Goal: Information Seeking & Learning: Learn about a topic

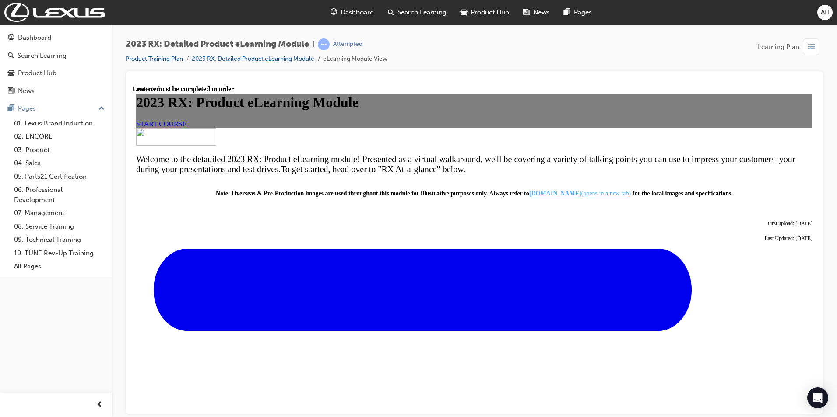
click at [708, 78] on div at bounding box center [474, 81] width 683 height 7
click at [589, 127] on div "2023 RX: Product eLearning Module START COURSE" at bounding box center [474, 110] width 676 height 33
click at [186, 127] on span "START COURSE" at bounding box center [161, 123] width 50 height 7
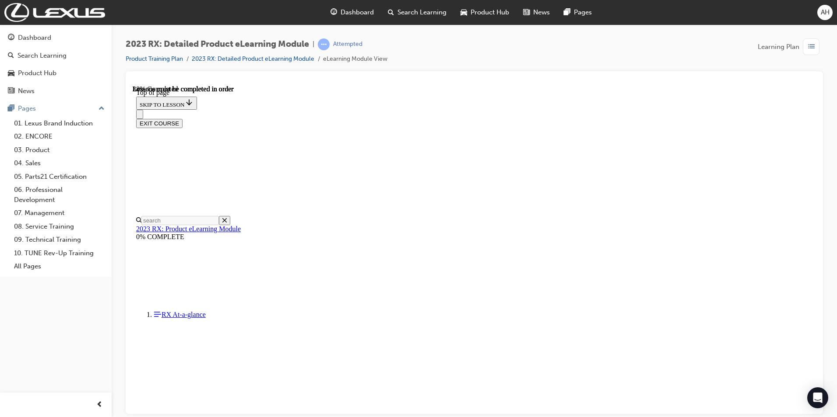
scroll to position [333, 0]
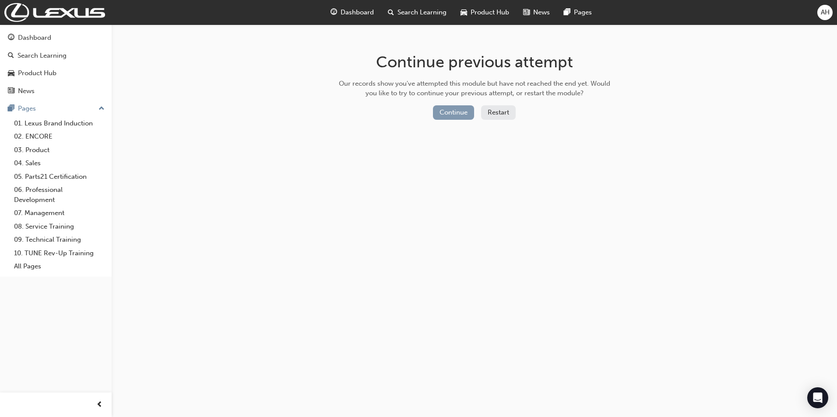
click at [456, 117] on button "Continue" at bounding box center [453, 112] width 41 height 14
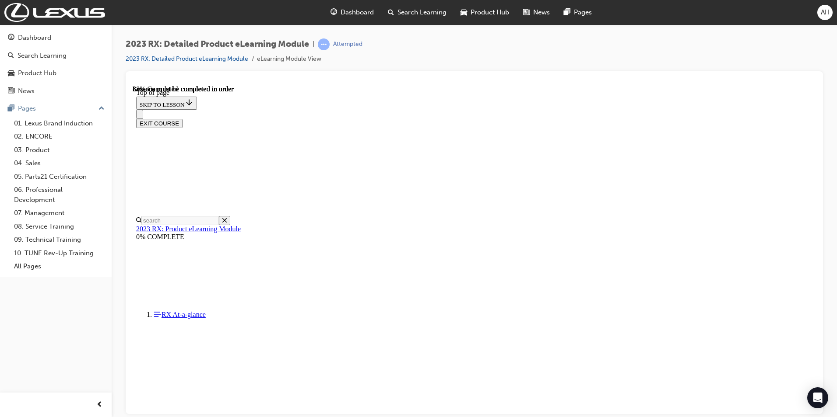
scroll to position [1114, 0]
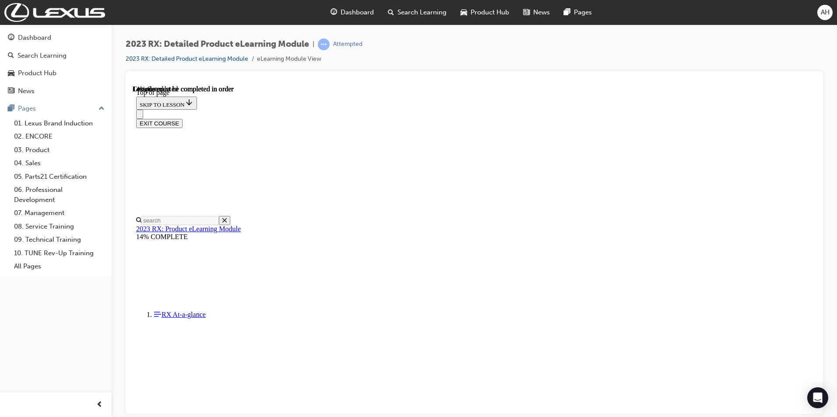
drag, startPoint x: 498, startPoint y: 320, endPoint x: 602, endPoint y: 233, distance: 136.4
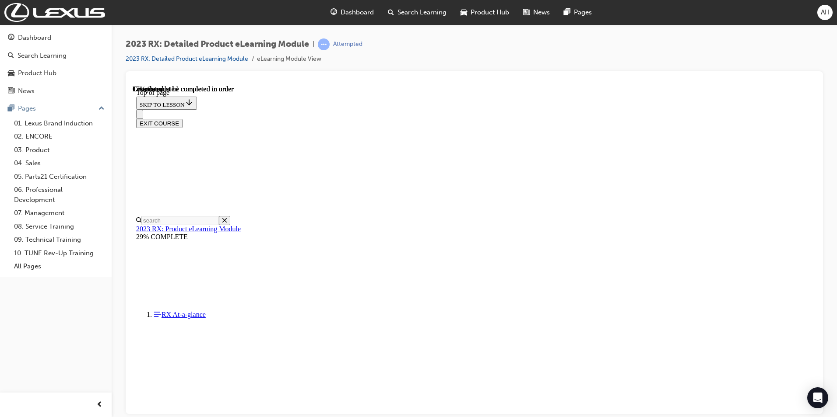
scroll to position [290, 0]
drag, startPoint x: 712, startPoint y: 290, endPoint x: 702, endPoint y: 286, distance: 10.4
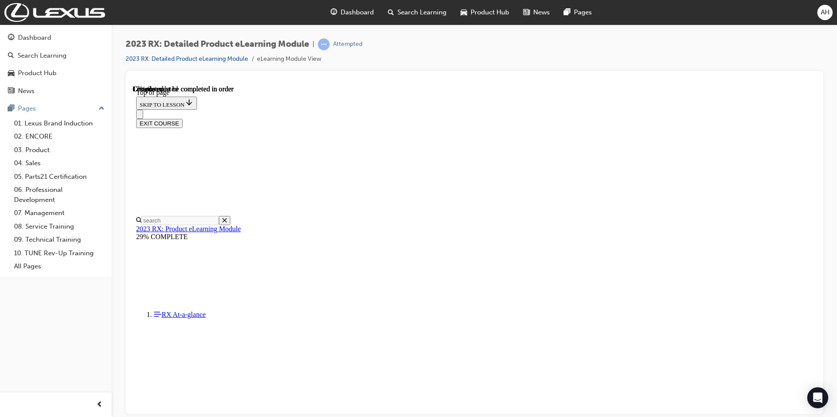
scroll to position [13, 0]
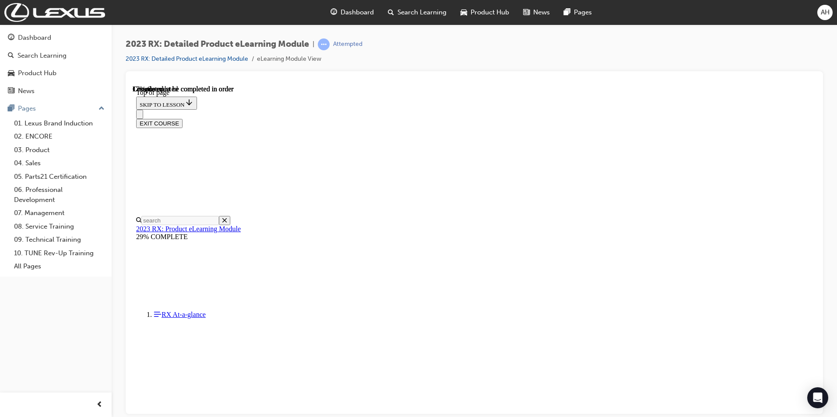
scroll to position [246, 0]
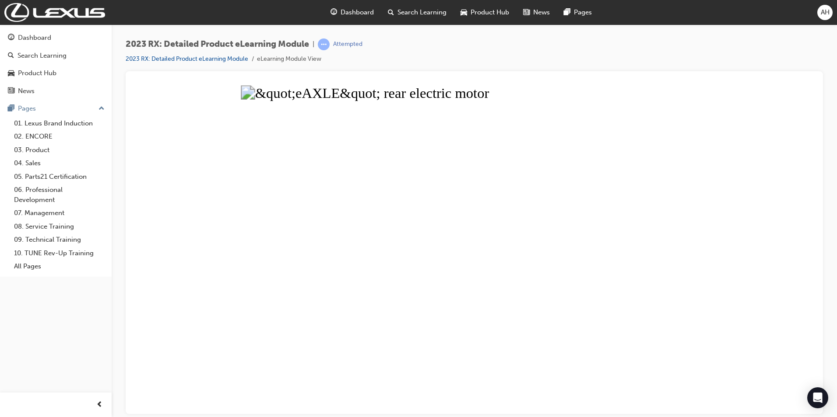
click at [552, 276] on button "Unzoom image" at bounding box center [474, 249] width 683 height 329
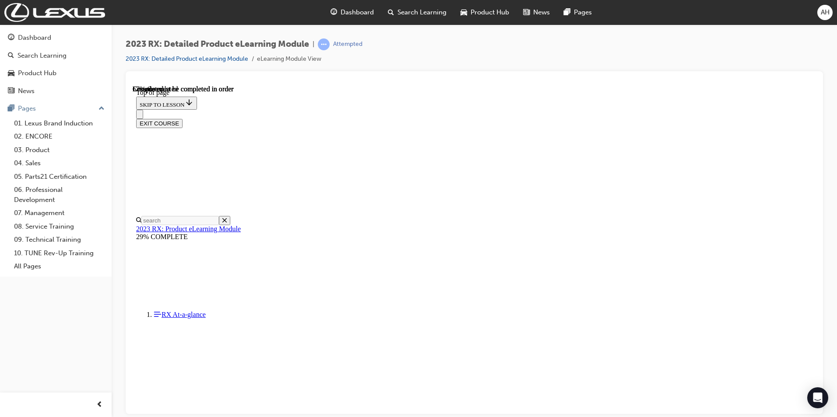
scroll to position [329, 0]
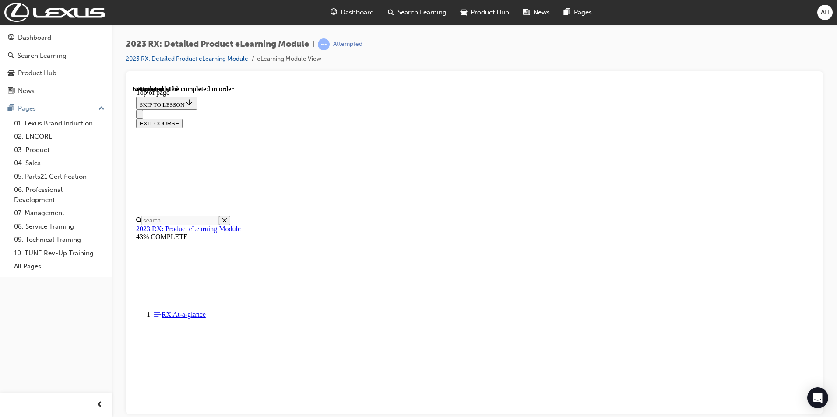
scroll to position [221, 0]
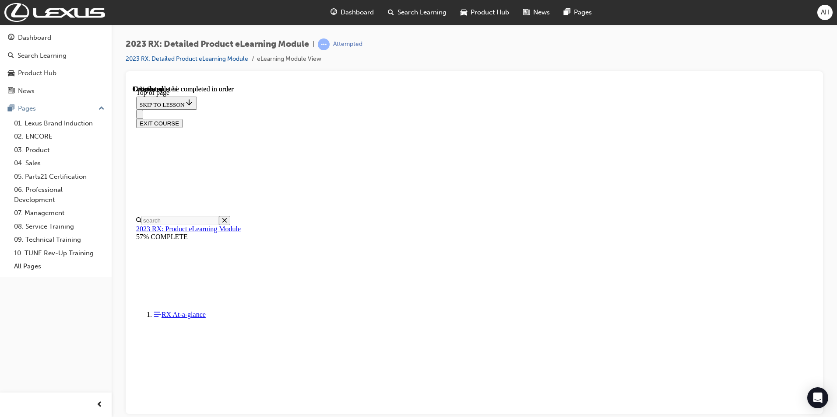
drag, startPoint x: 372, startPoint y: 284, endPoint x: 387, endPoint y: 274, distance: 18.1
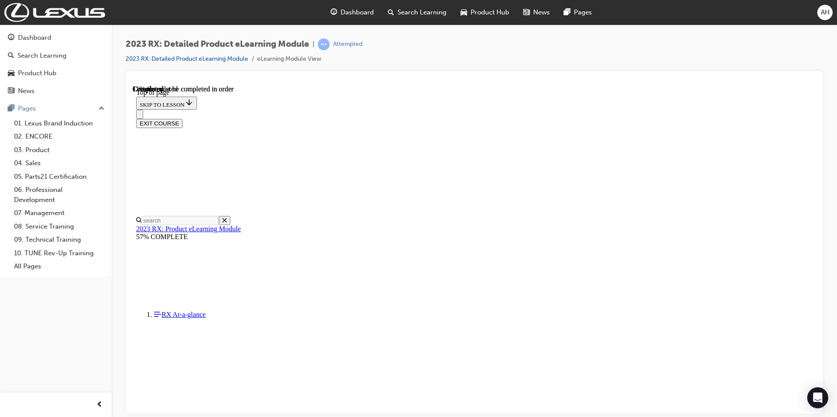
drag, startPoint x: 465, startPoint y: 189, endPoint x: 466, endPoint y: 195, distance: 6.4
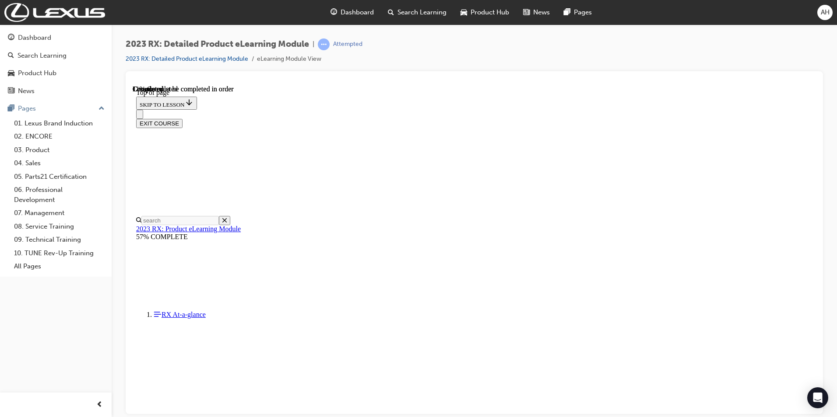
scroll to position [34, 0]
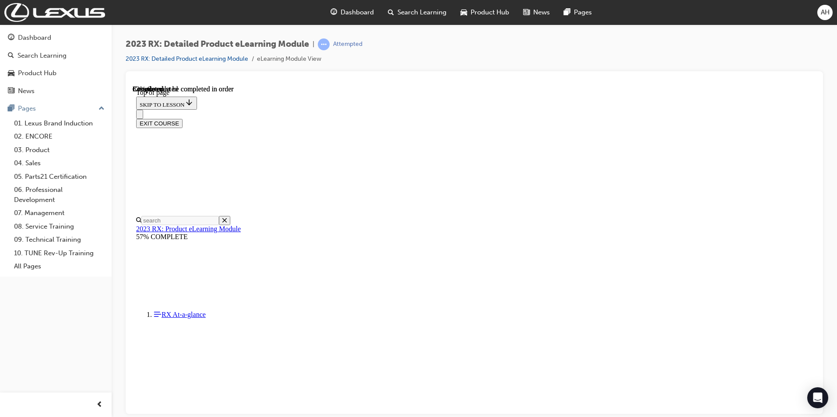
scroll to position [2228, 0]
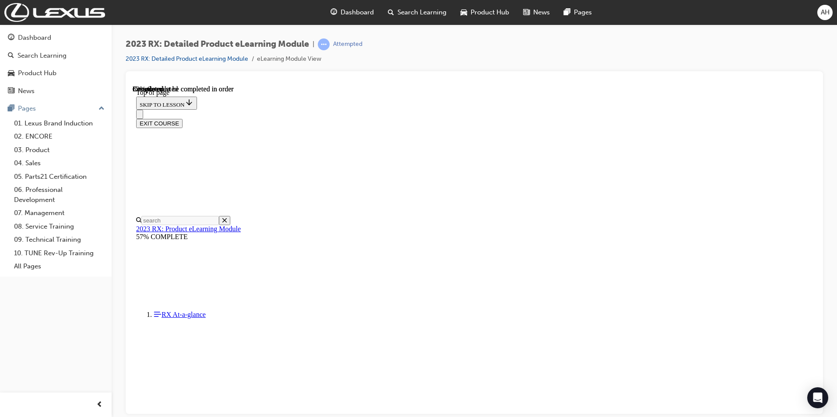
scroll to position [2578, 0]
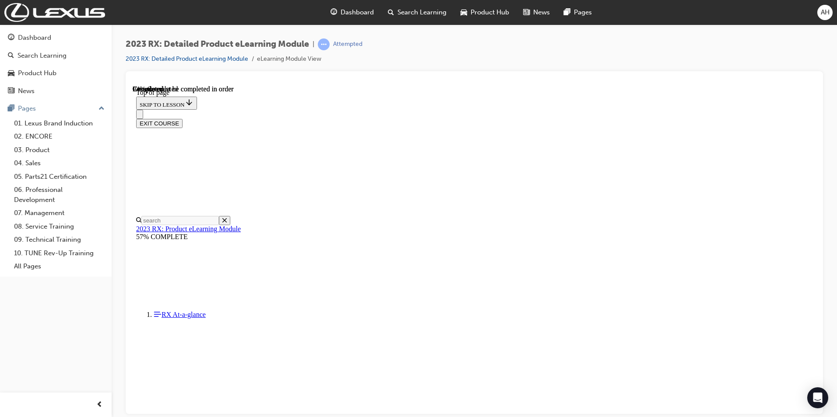
scroll to position [3027, 0]
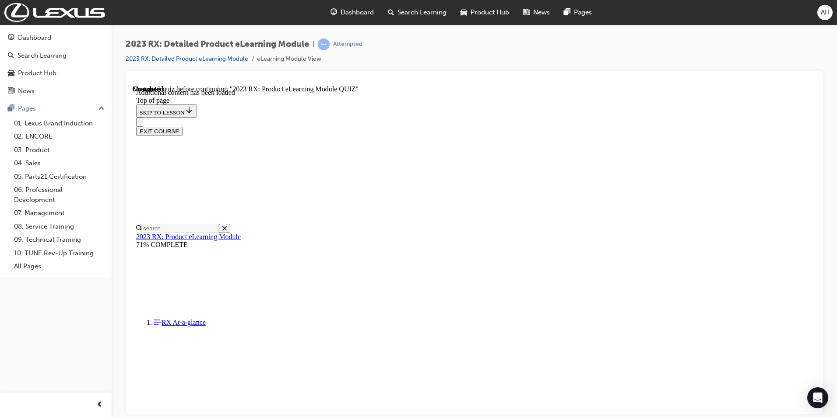
scroll to position [27, 0]
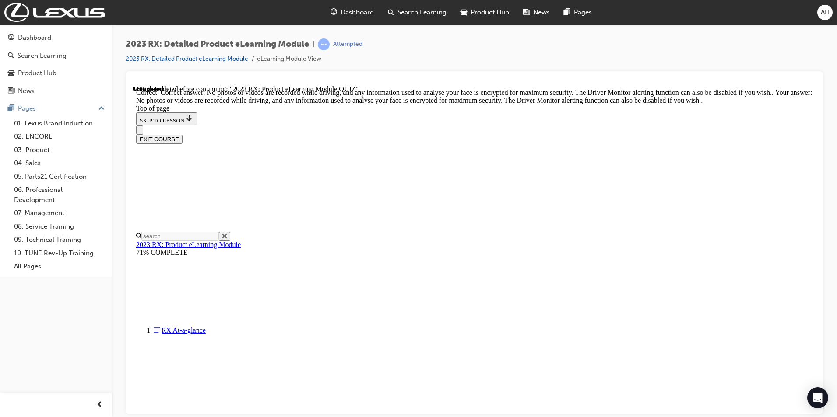
scroll to position [138, 0]
drag, startPoint x: 542, startPoint y: 393, endPoint x: 544, endPoint y: 380, distance: 12.9
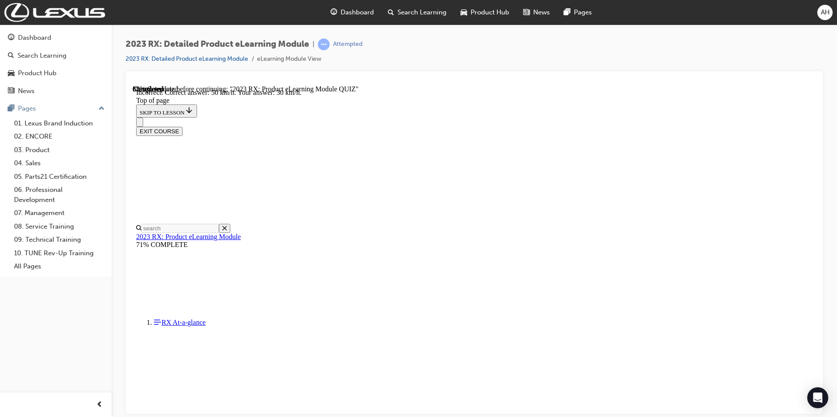
scroll to position [147, 0]
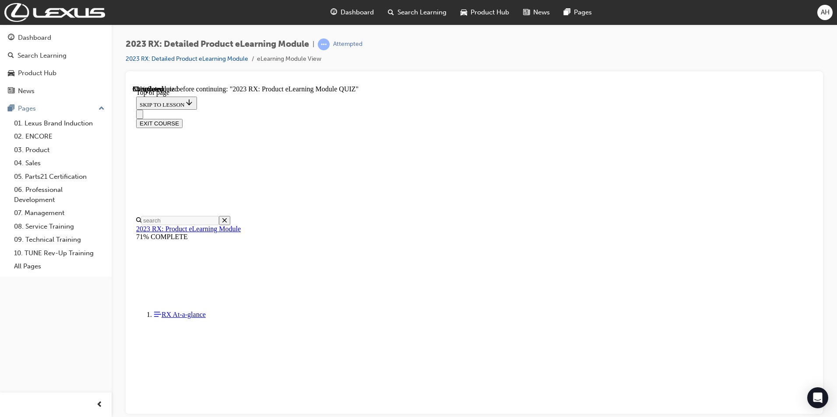
scroll to position [27, 0]
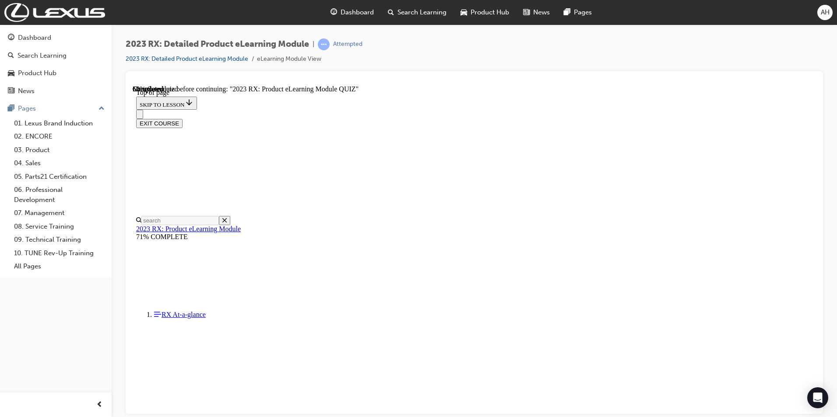
scroll to position [92, 0]
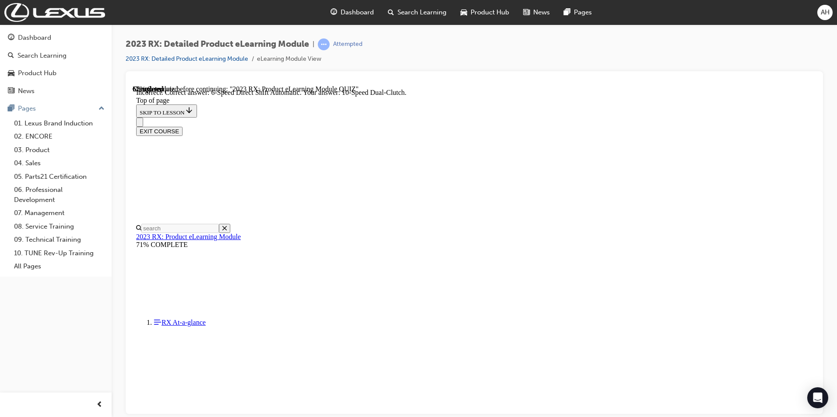
scroll to position [147, 0]
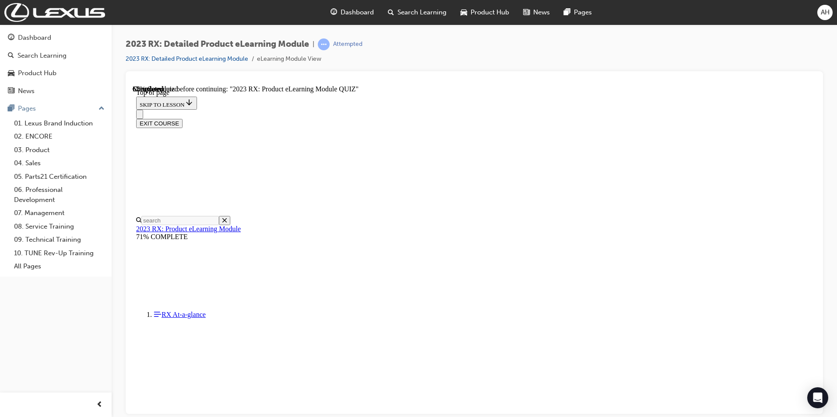
scroll to position [70, 0]
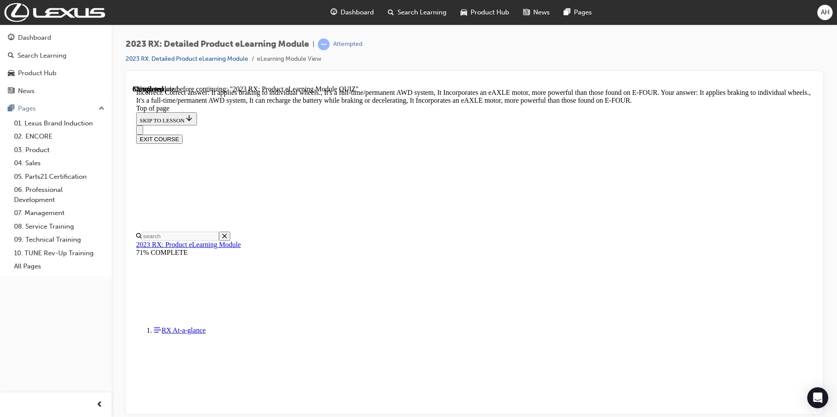
scroll to position [147, 0]
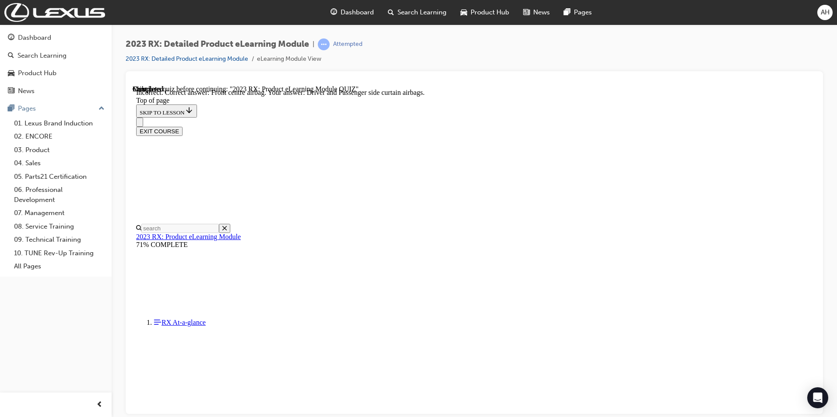
scroll to position [112, 0]
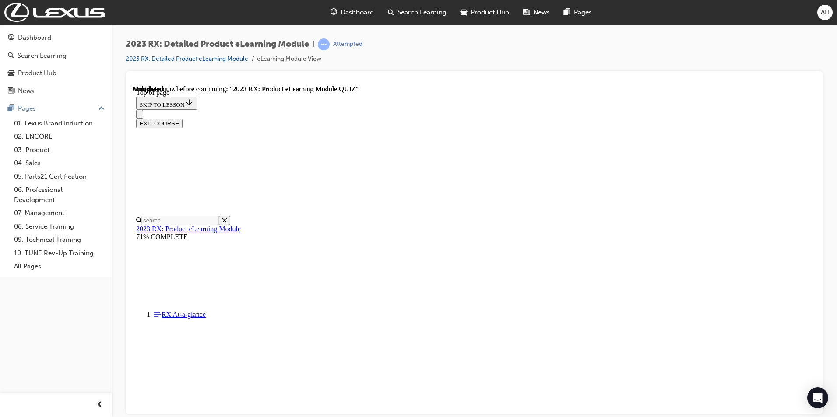
scroll to position [146, 0]
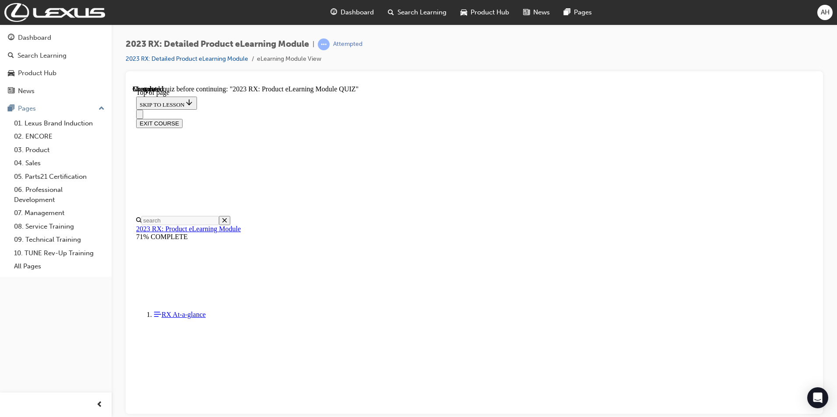
scroll to position [27, 0]
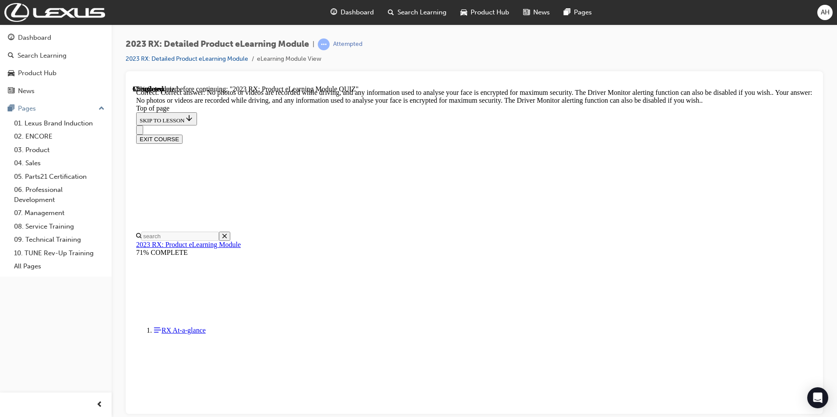
scroll to position [138, 0]
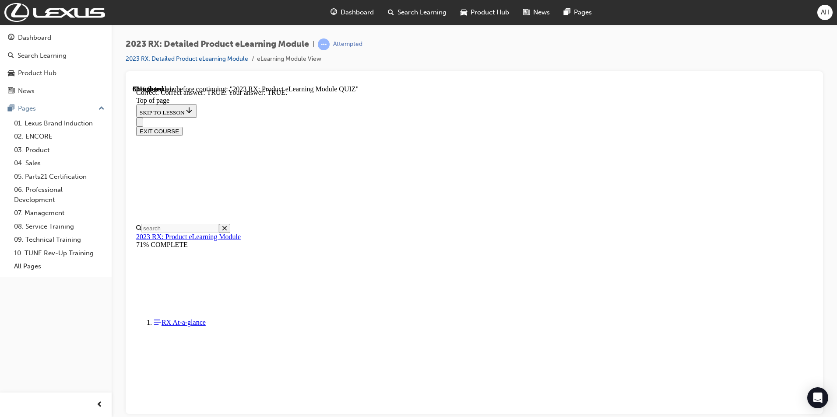
scroll to position [77, 0]
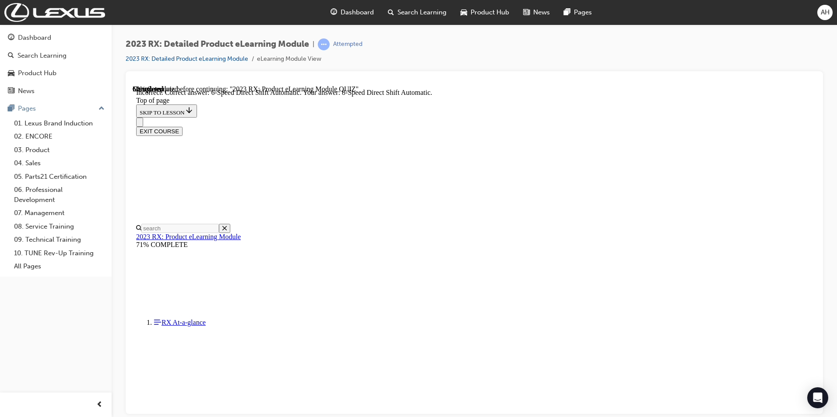
scroll to position [147, 0]
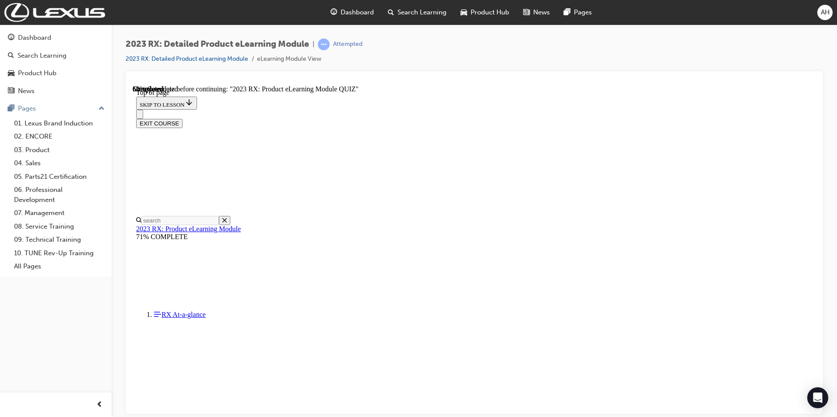
scroll to position [27, 0]
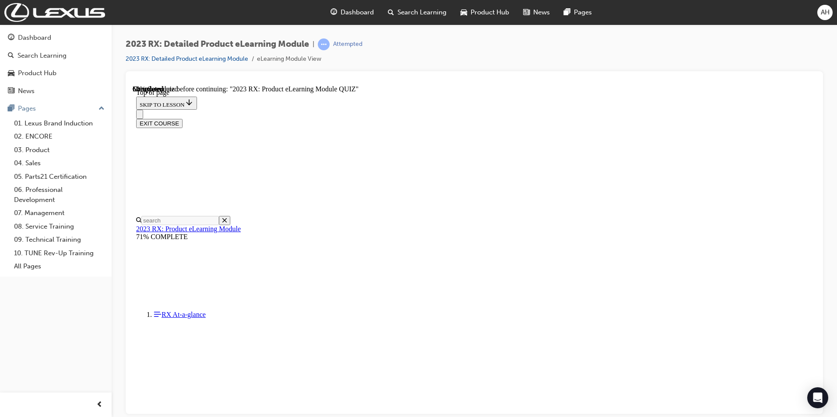
drag, startPoint x: 528, startPoint y: 320, endPoint x: 529, endPoint y: 325, distance: 4.5
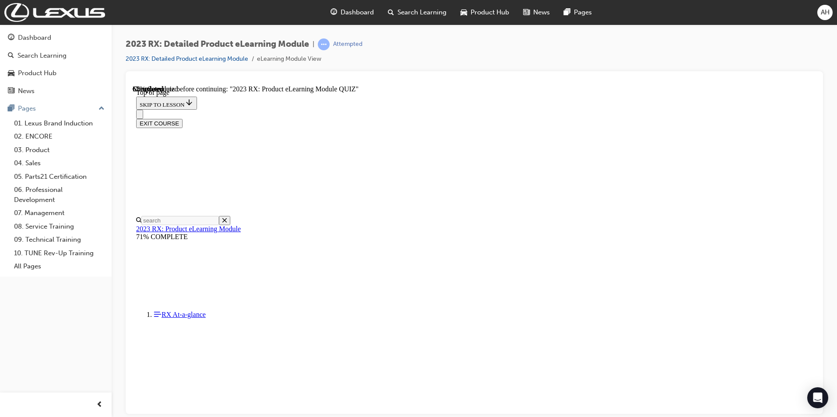
scroll to position [27, 0]
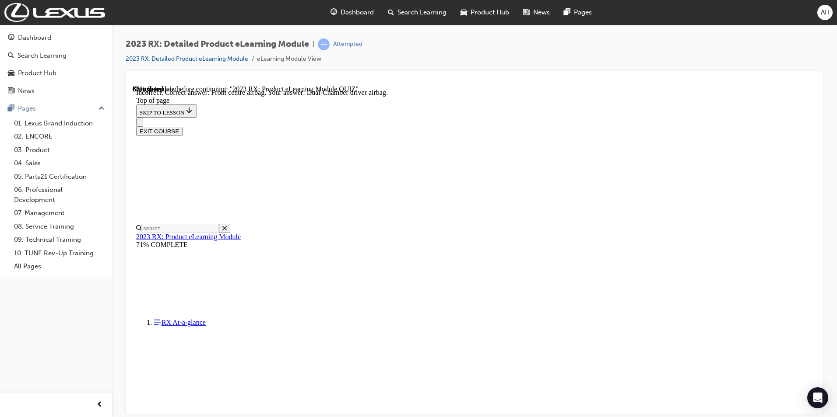
scroll to position [112, 0]
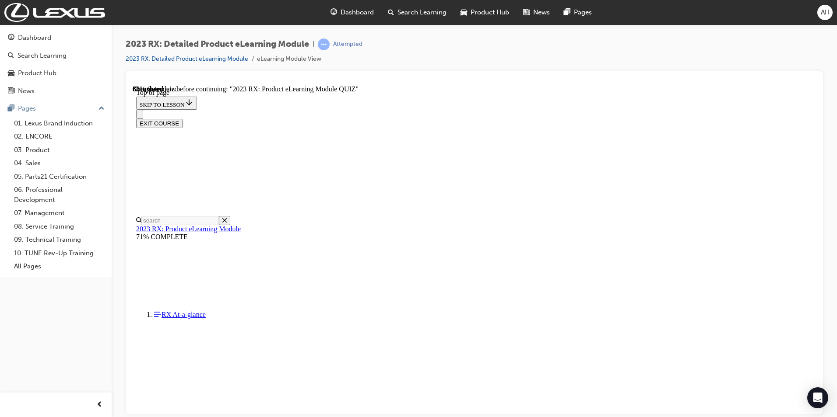
scroll to position [27, 0]
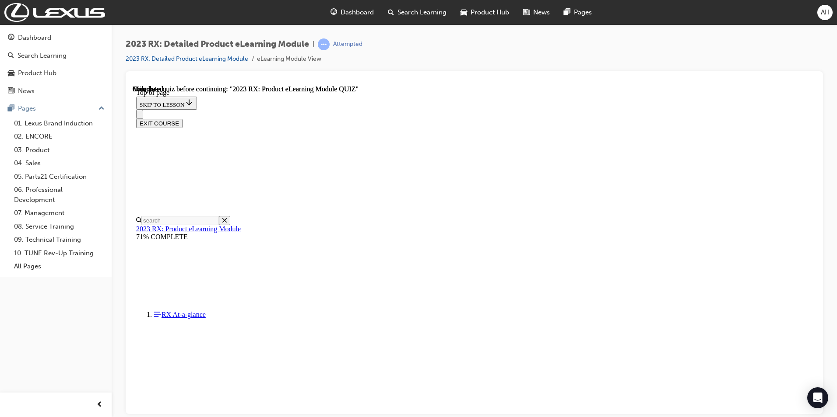
scroll to position [146, 0]
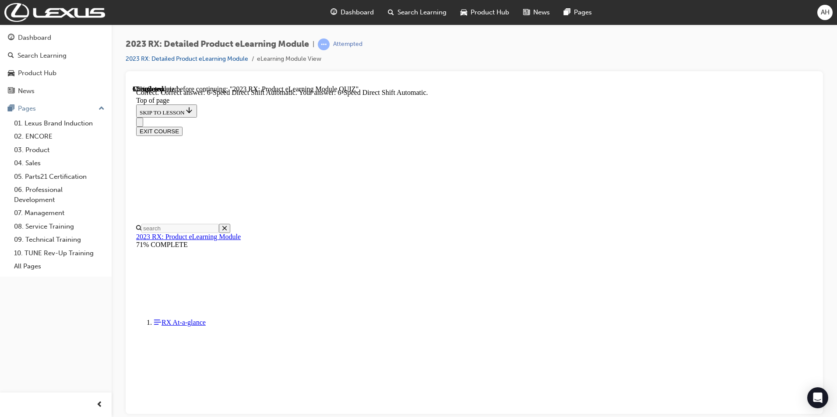
scroll to position [147, 0]
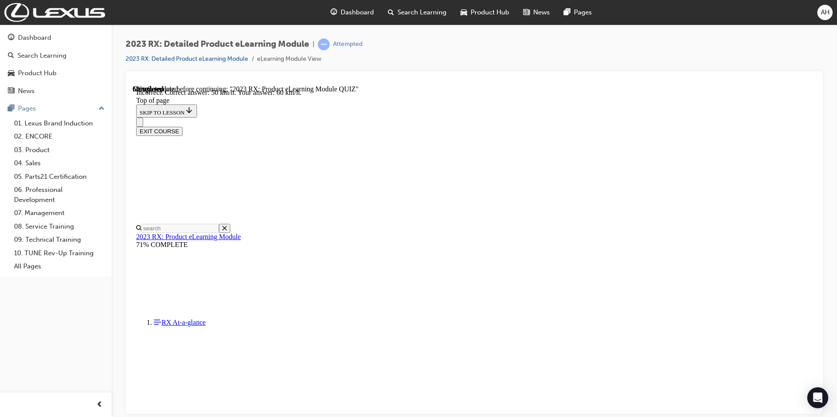
scroll to position [147, 0]
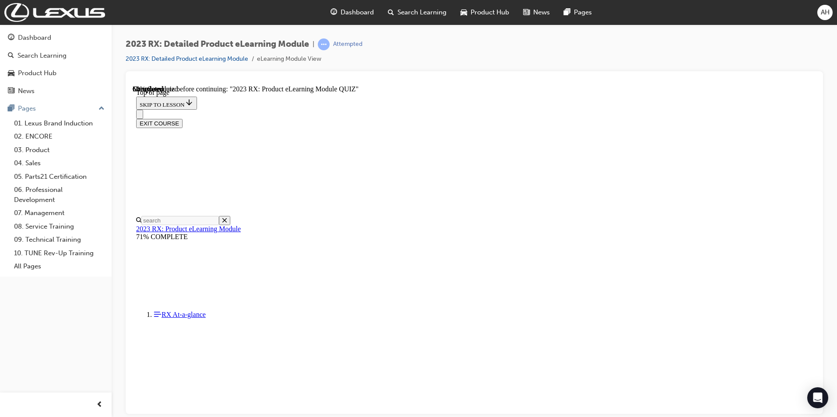
scroll to position [27, 0]
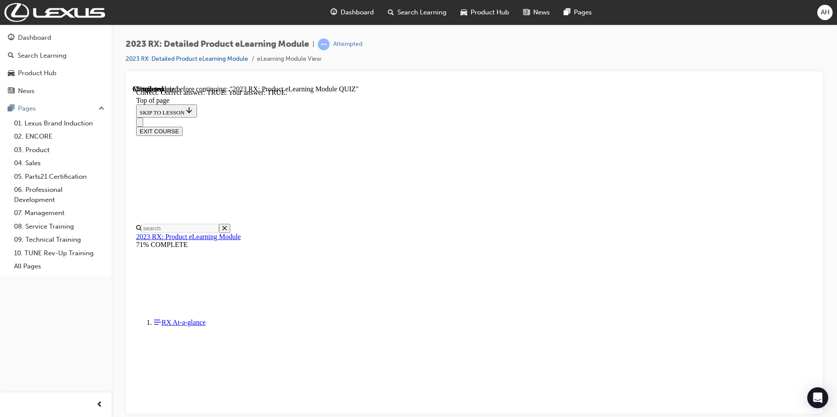
scroll to position [77, 0]
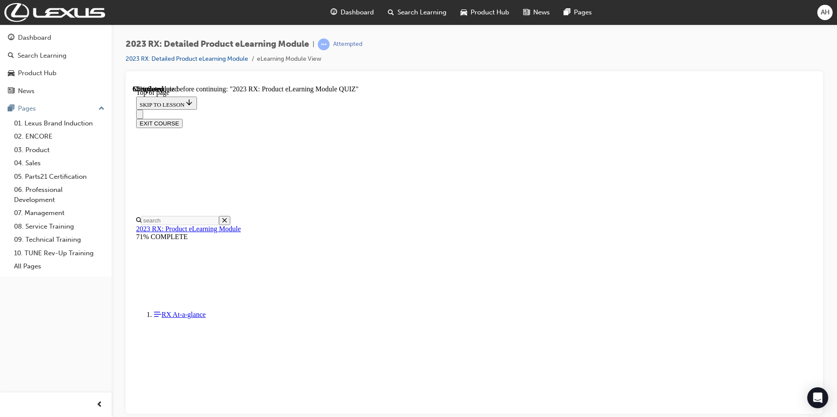
scroll to position [27, 0]
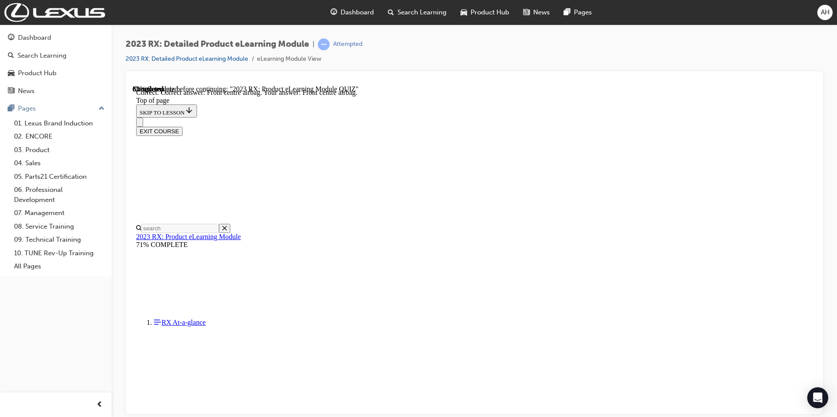
scroll to position [112, 0]
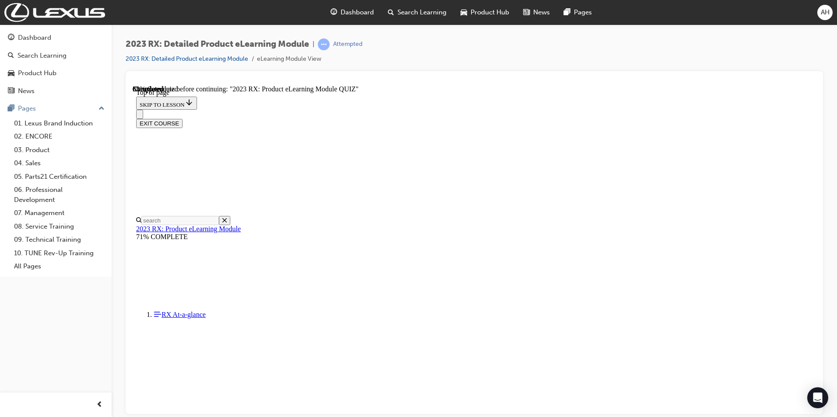
scroll to position [27, 0]
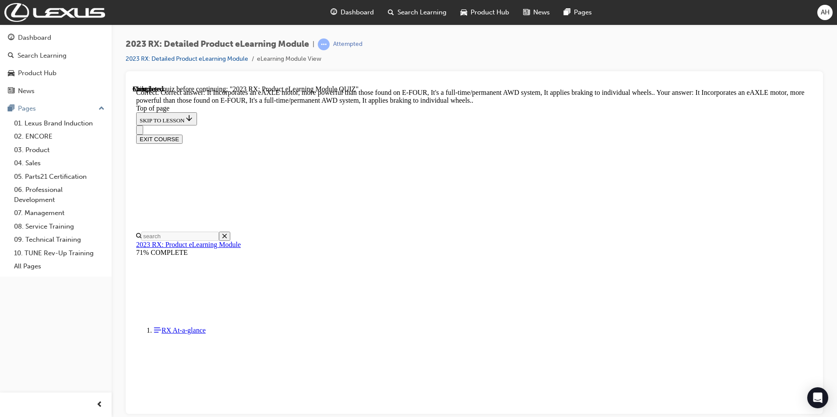
scroll to position [147, 0]
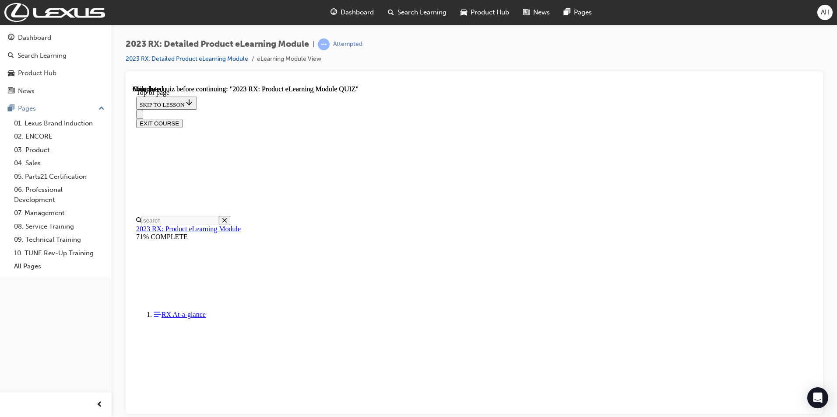
scroll to position [117, 0]
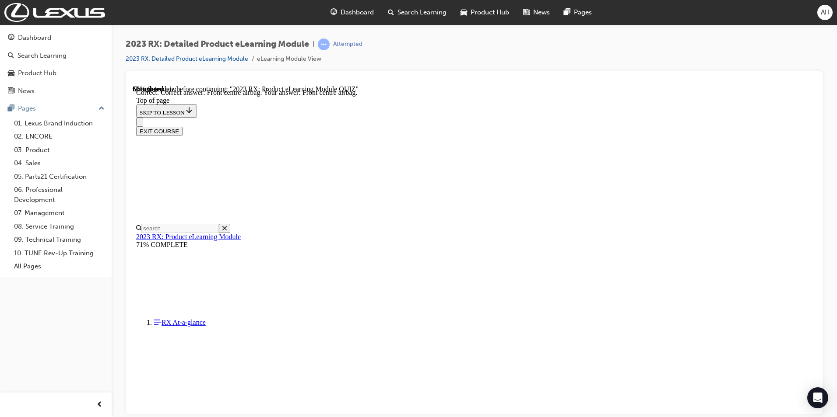
scroll to position [112, 0]
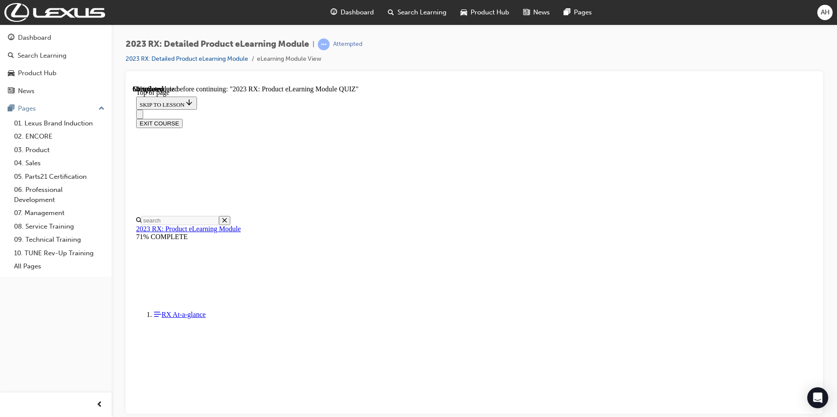
scroll to position [27, 0]
drag, startPoint x: 401, startPoint y: 273, endPoint x: 400, endPoint y: 284, distance: 11.0
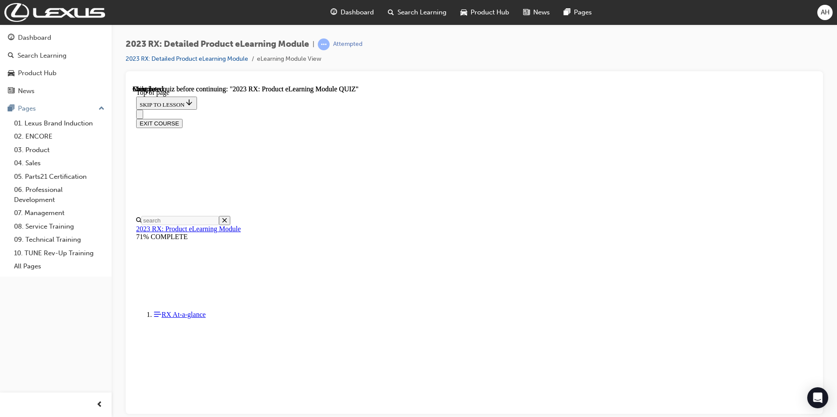
scroll to position [146, 0]
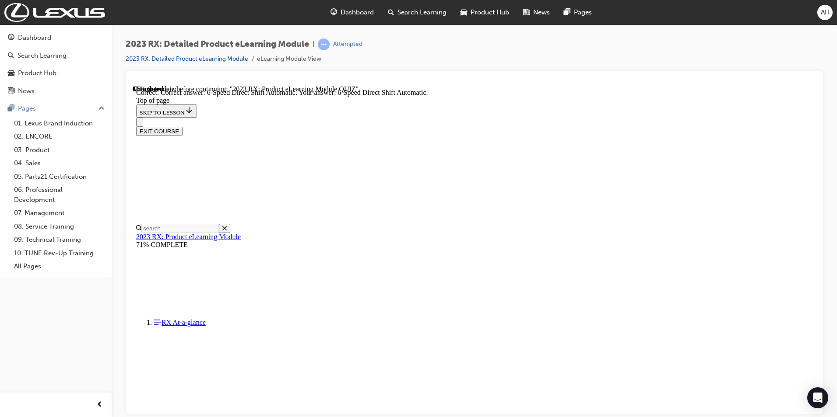
scroll to position [147, 0]
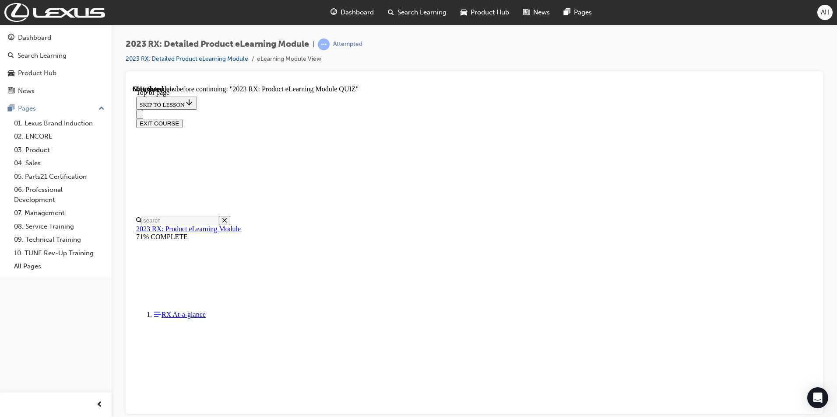
drag, startPoint x: 533, startPoint y: 308, endPoint x: 533, endPoint y: 315, distance: 7.1
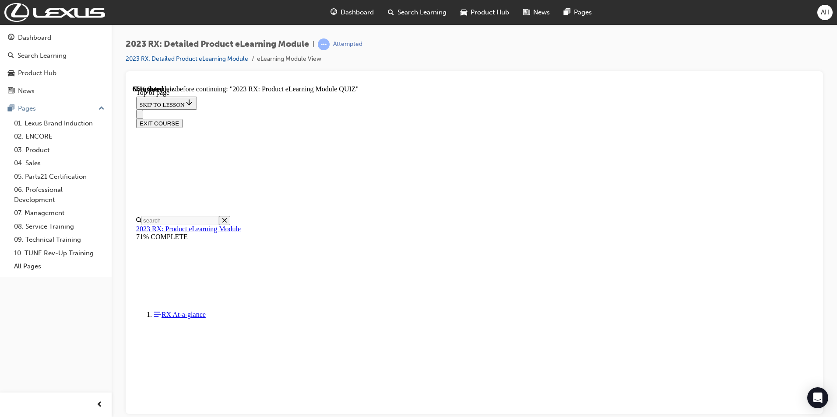
drag, startPoint x: 395, startPoint y: 265, endPoint x: 403, endPoint y: 299, distance: 34.8
drag, startPoint x: 403, startPoint y: 299, endPoint x: 395, endPoint y: 305, distance: 10.6
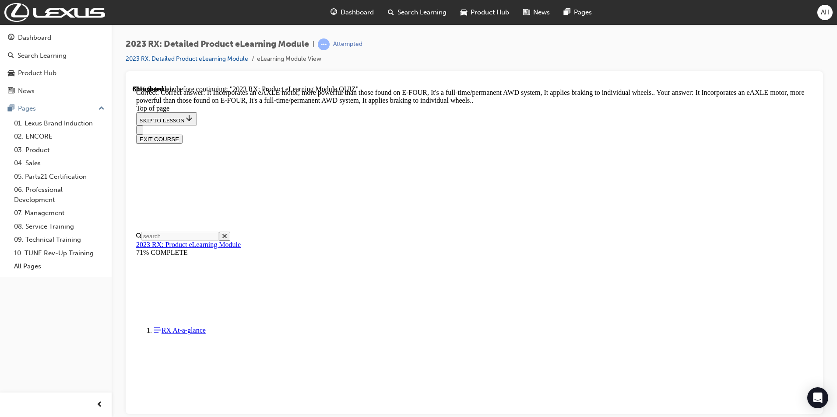
scroll to position [147, 0]
drag, startPoint x: 554, startPoint y: 383, endPoint x: 547, endPoint y: 378, distance: 9.0
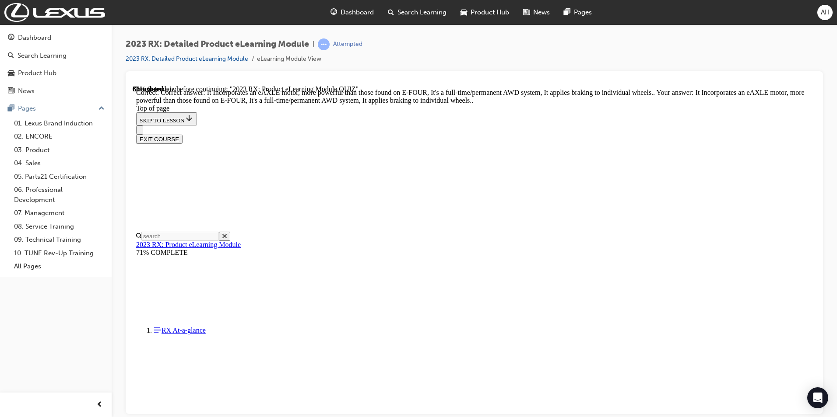
scroll to position [27, 0]
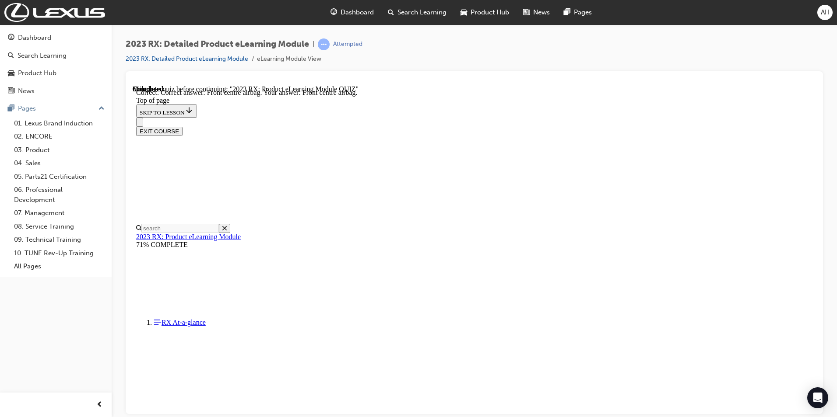
scroll to position [112, 0]
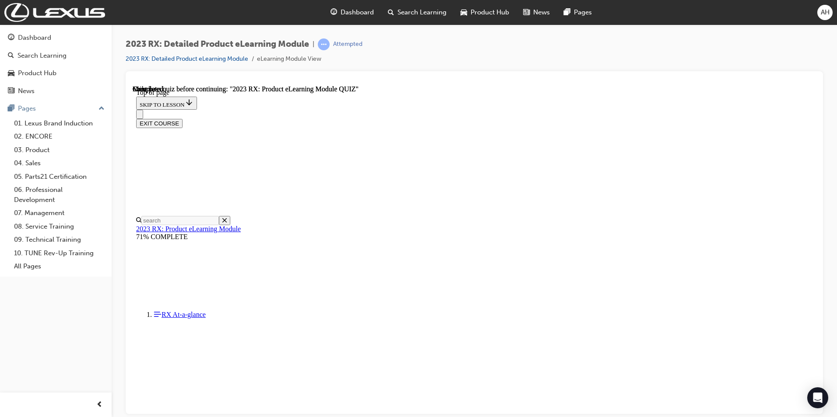
scroll to position [146, 0]
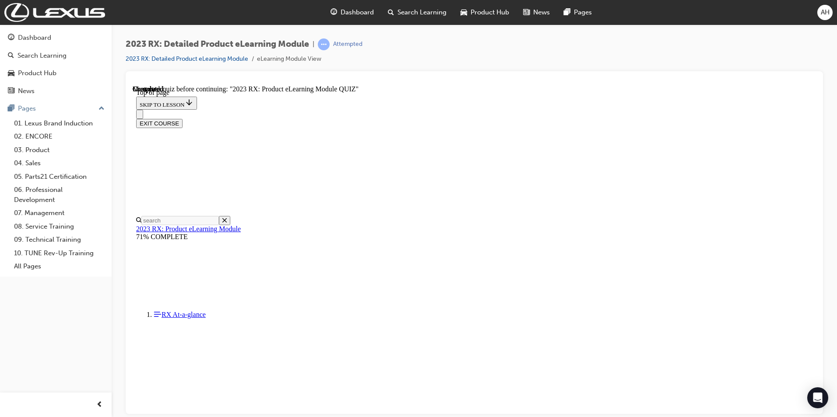
drag, startPoint x: 398, startPoint y: 303, endPoint x: 417, endPoint y: 314, distance: 21.9
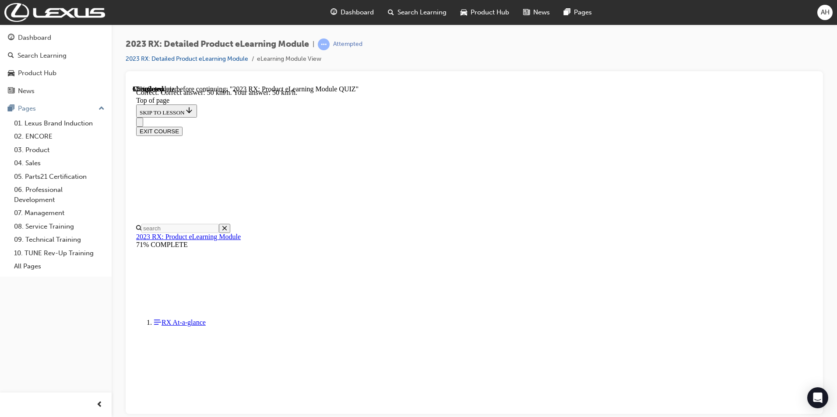
scroll to position [147, 0]
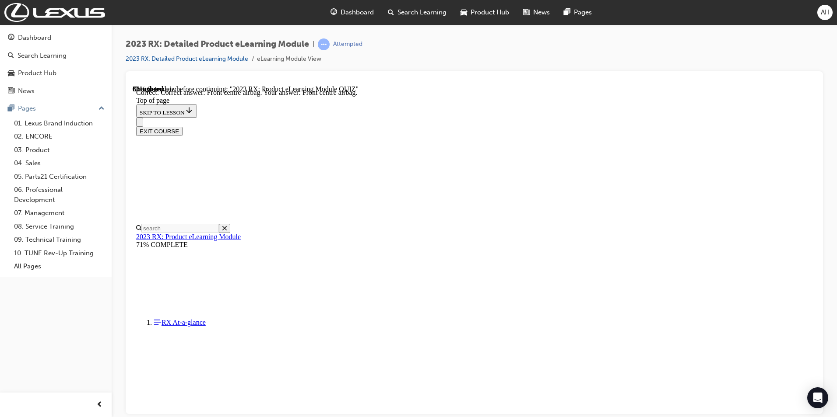
drag, startPoint x: 529, startPoint y: 375, endPoint x: 526, endPoint y: 371, distance: 4.7
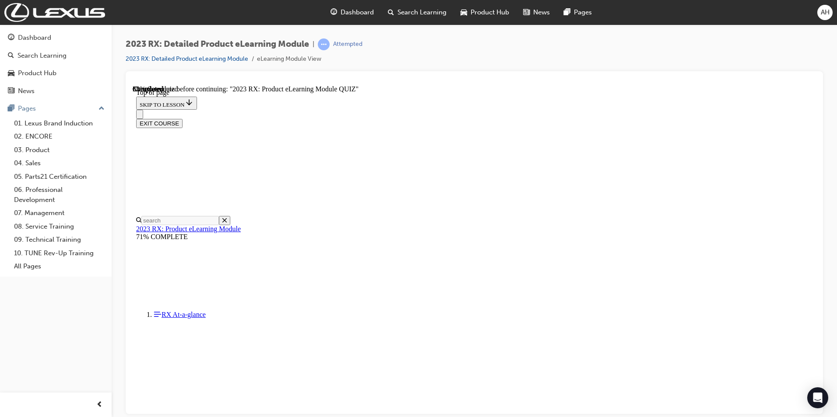
drag, startPoint x: 395, startPoint y: 376, endPoint x: 402, endPoint y: 375, distance: 7.6
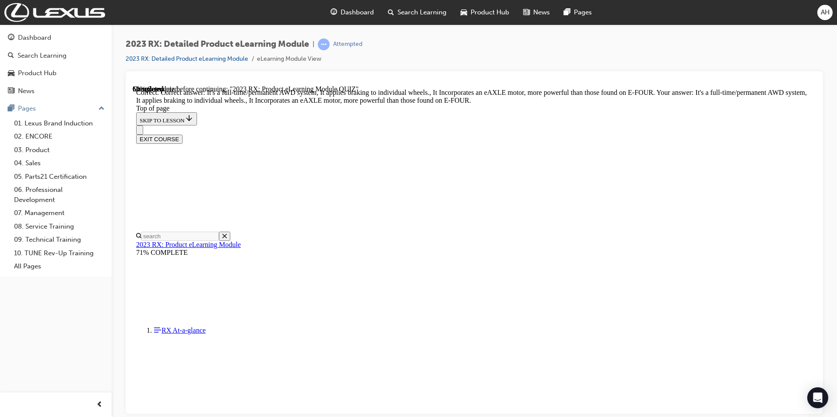
scroll to position [147, 0]
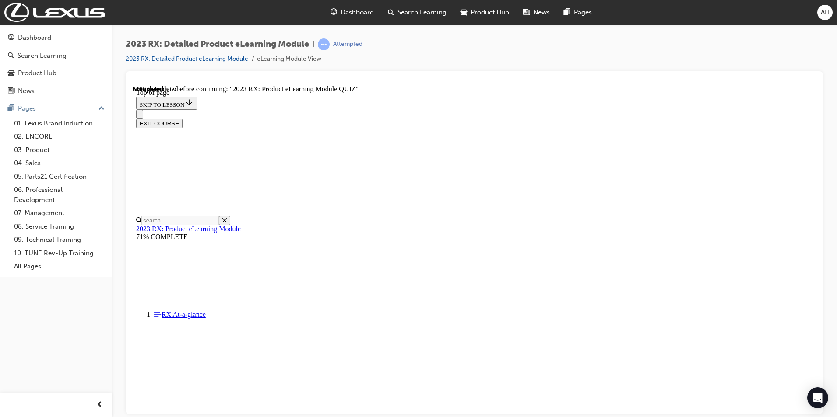
scroll to position [27, 0]
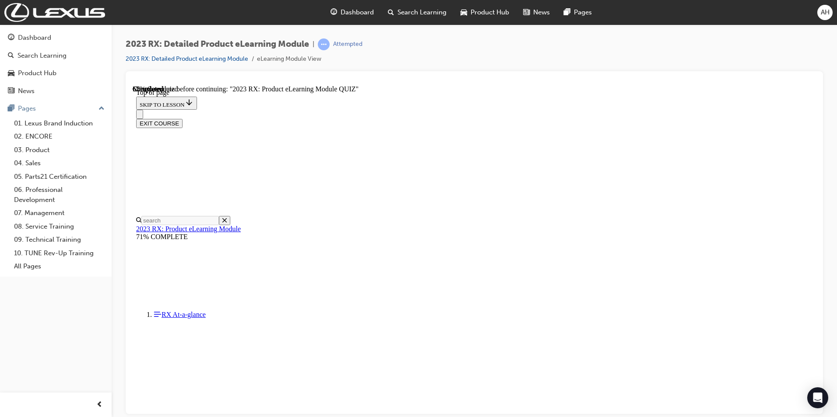
drag, startPoint x: 393, startPoint y: 264, endPoint x: 418, endPoint y: 275, distance: 27.4
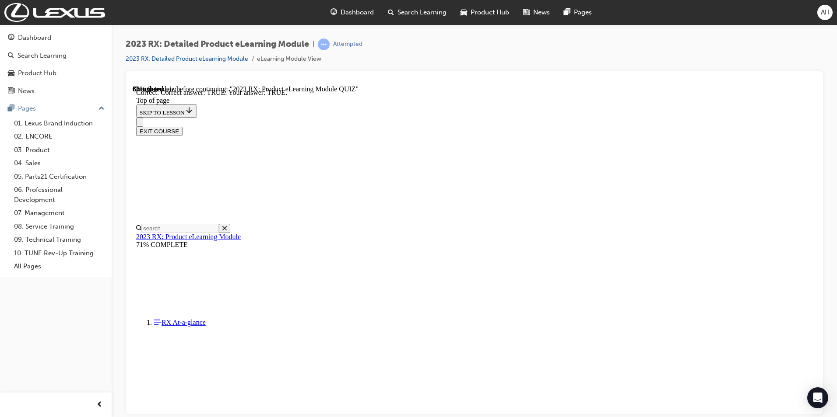
scroll to position [77, 0]
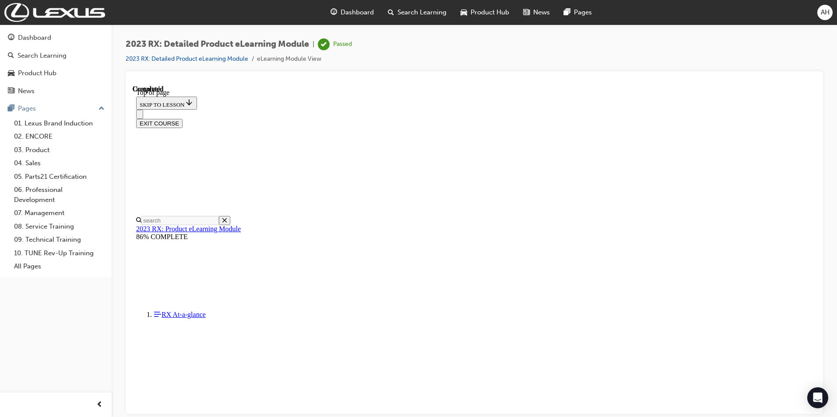
scroll to position [146, 0]
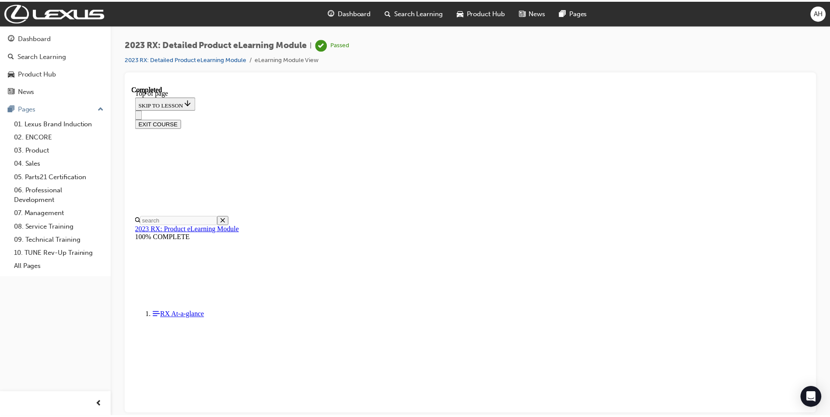
scroll to position [264, 0]
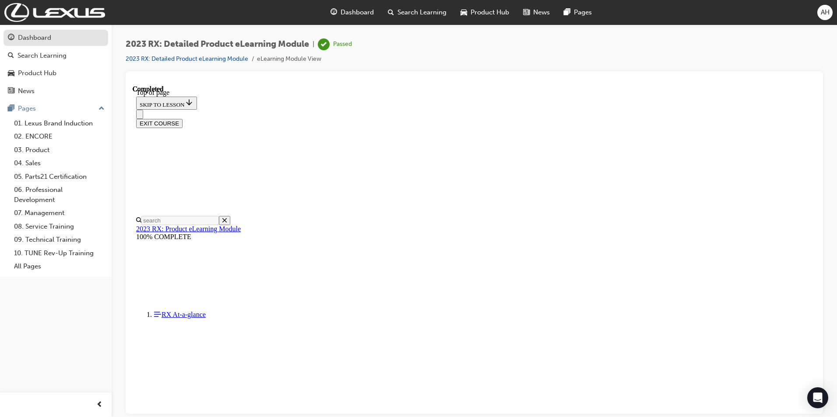
click at [37, 41] on div "Dashboard" at bounding box center [34, 38] width 33 height 10
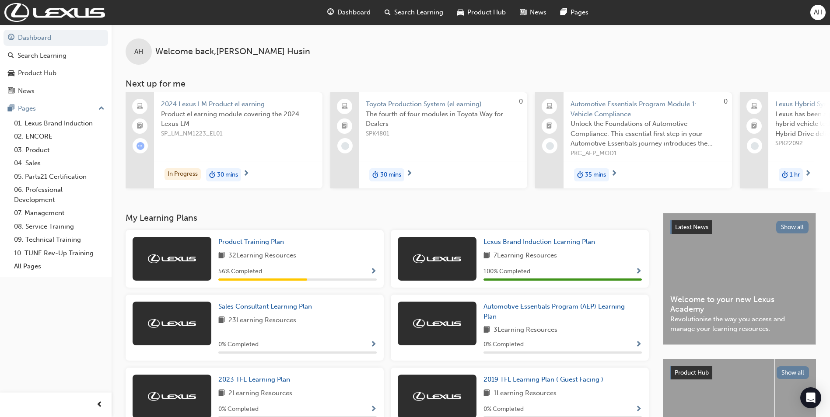
click at [373, 271] on span "Show Progress" at bounding box center [373, 272] width 7 height 8
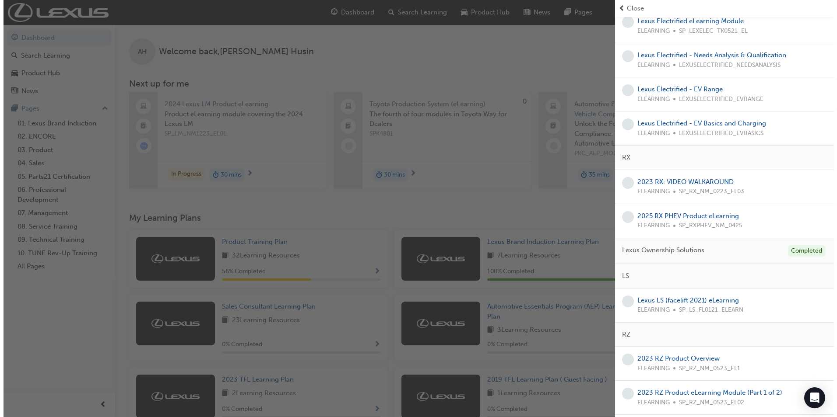
scroll to position [175, 0]
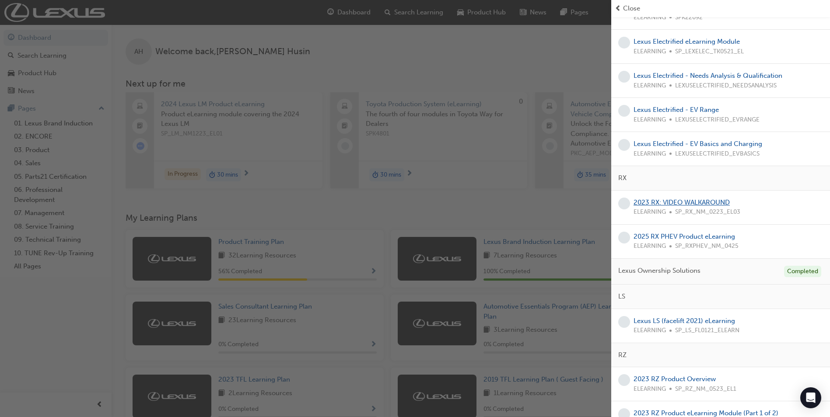
click at [693, 202] on link "2023 RX: VIDEO WALKAROUND" at bounding box center [682, 203] width 96 height 8
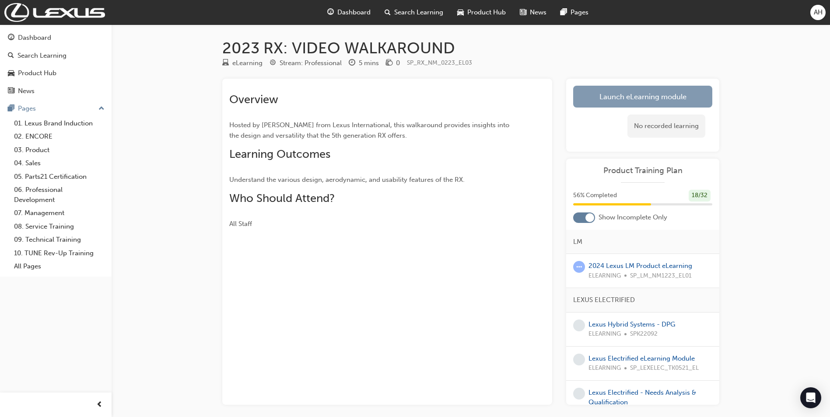
click at [626, 93] on link "Launch eLearning module" at bounding box center [642, 97] width 139 height 22
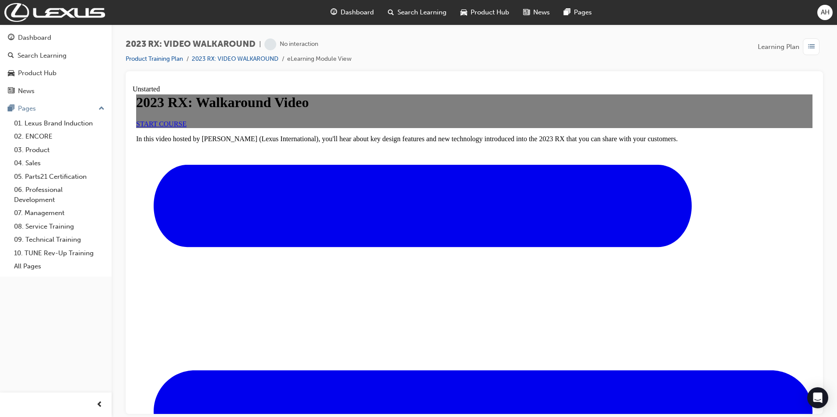
scroll to position [49, 0]
click at [186, 127] on link "START COURSE" at bounding box center [161, 123] width 50 height 7
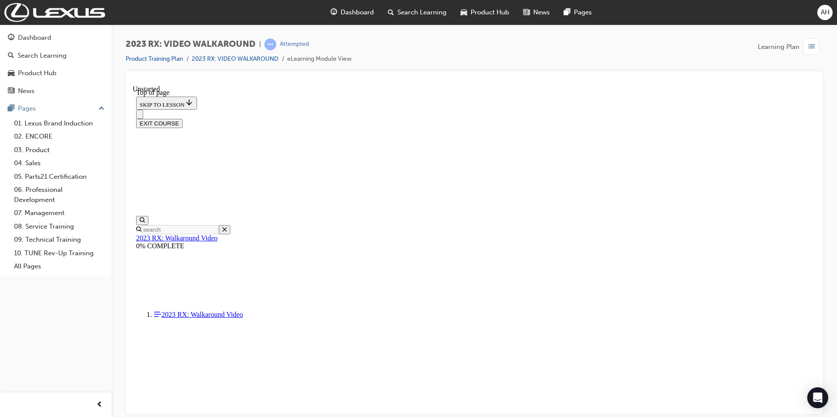
scroll to position [202, 0]
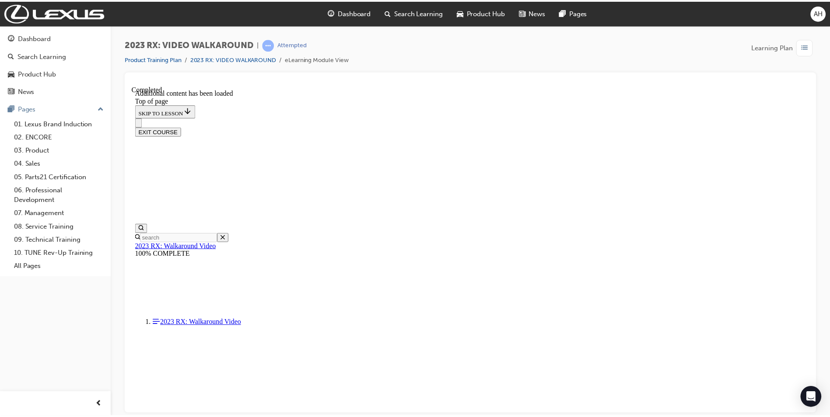
scroll to position [248, 0]
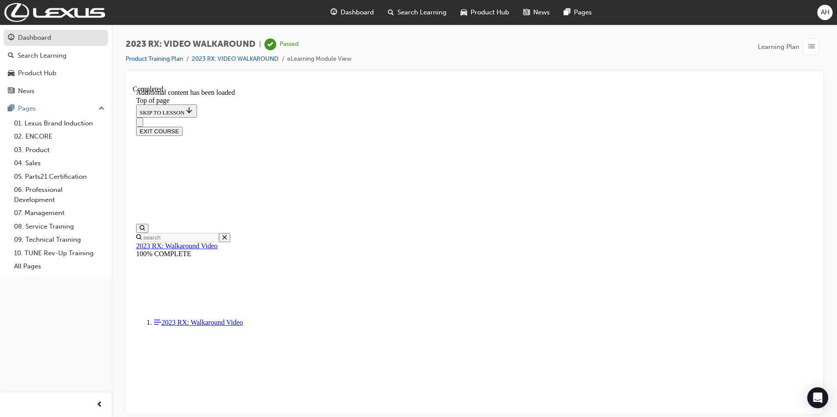
click at [34, 36] on div "Dashboard" at bounding box center [34, 38] width 33 height 10
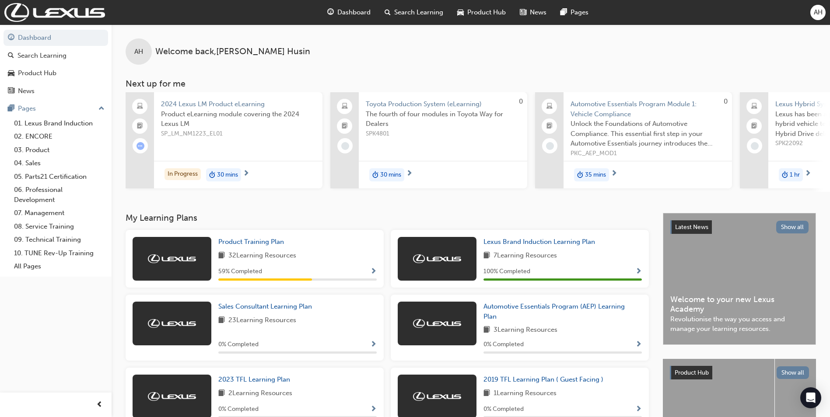
click at [372, 276] on span "Show Progress" at bounding box center [373, 272] width 7 height 8
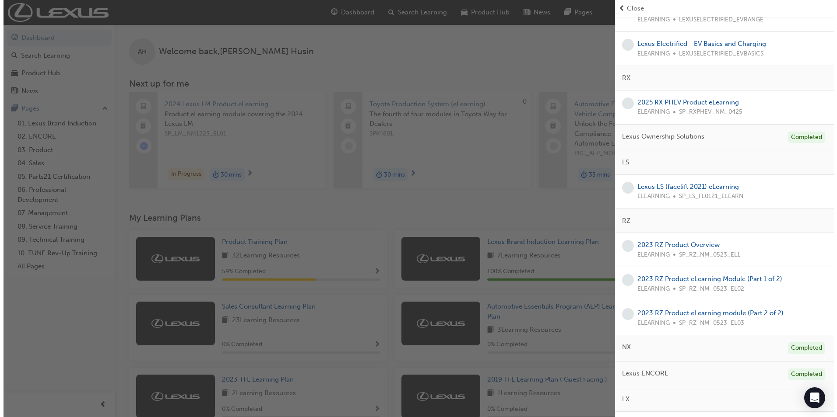
scroll to position [222, 0]
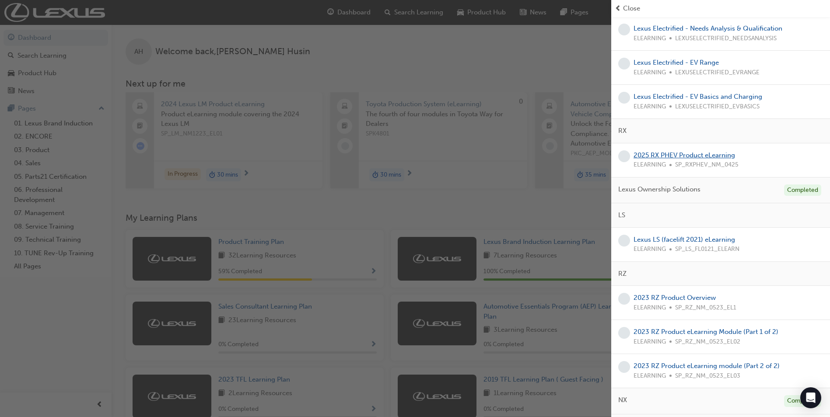
click at [697, 158] on link "2025 RX PHEV Product eLearning" at bounding box center [685, 155] width 102 height 8
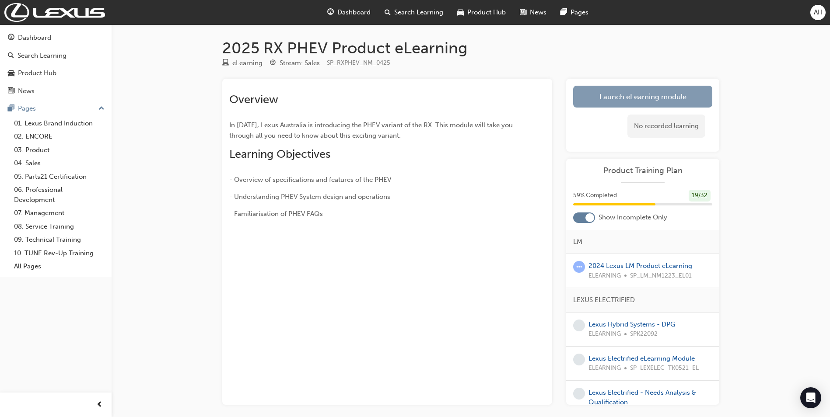
click at [595, 97] on link "Launch eLearning module" at bounding box center [642, 97] width 139 height 22
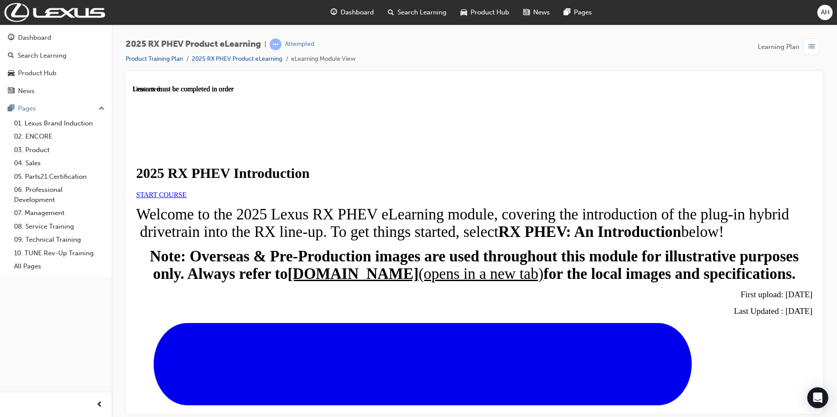
click at [186, 198] on span "START COURSE" at bounding box center [161, 194] width 50 height 7
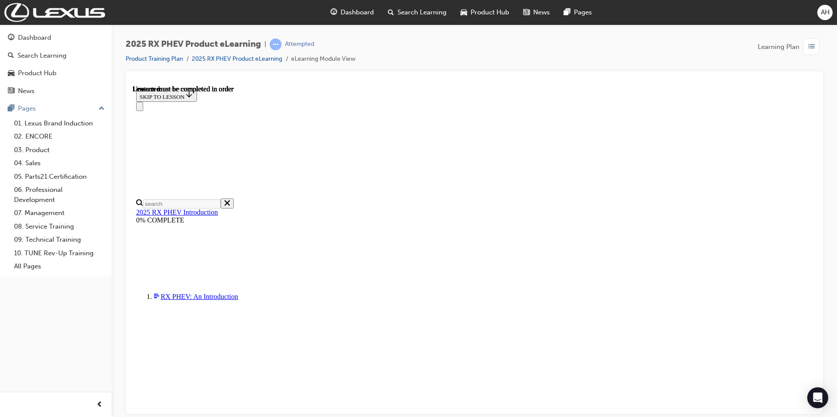
scroll to position [31, 0]
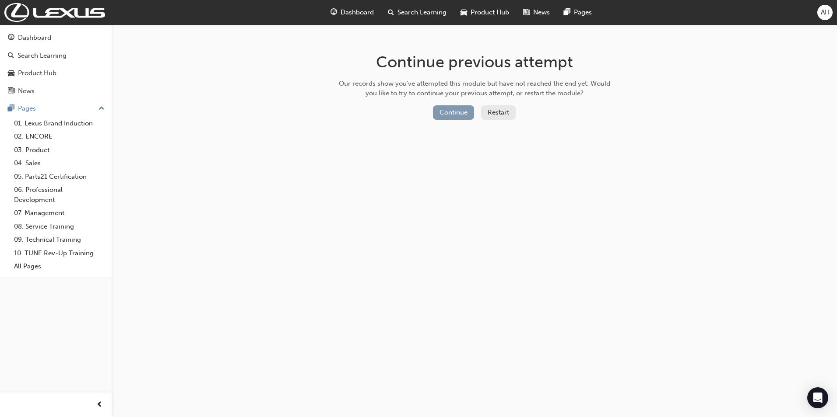
click at [460, 118] on button "Continue" at bounding box center [453, 112] width 41 height 14
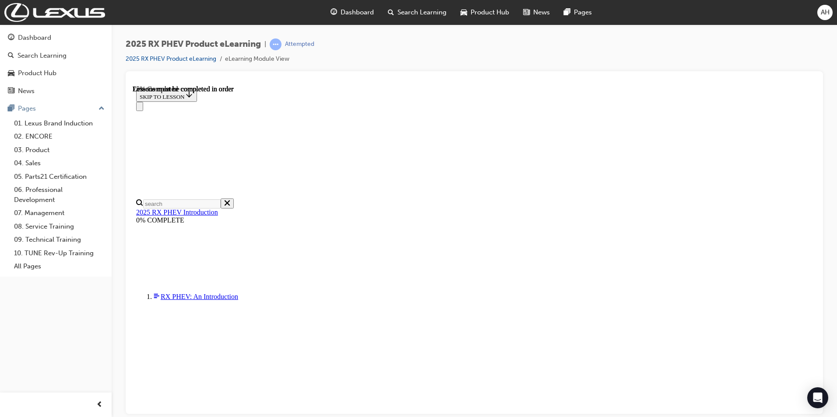
scroll to position [556, 0]
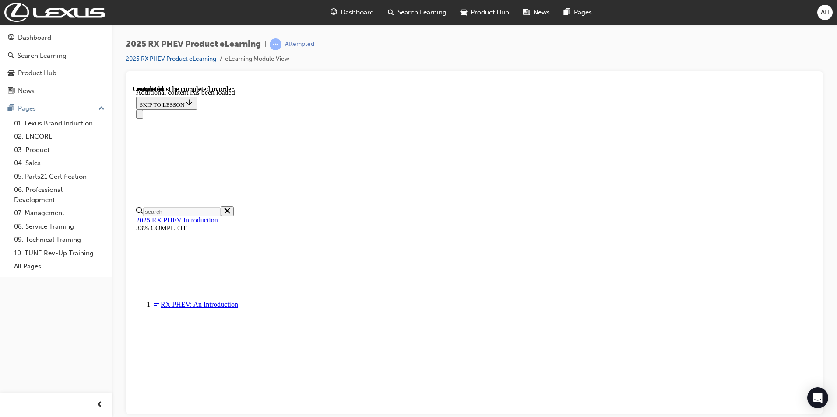
scroll to position [996, 0]
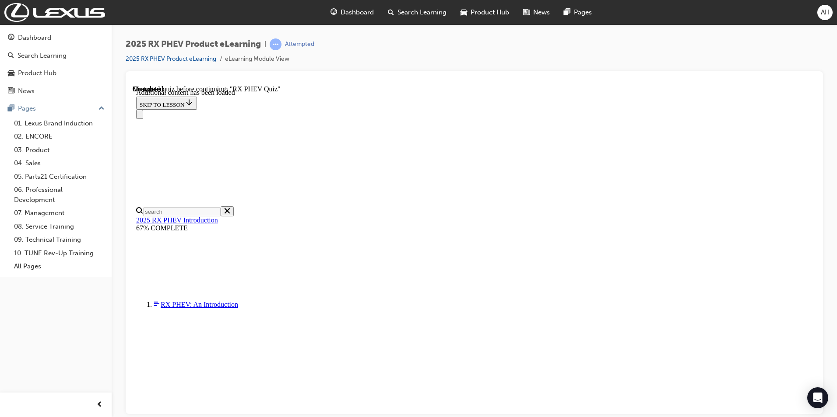
scroll to position [512, 0]
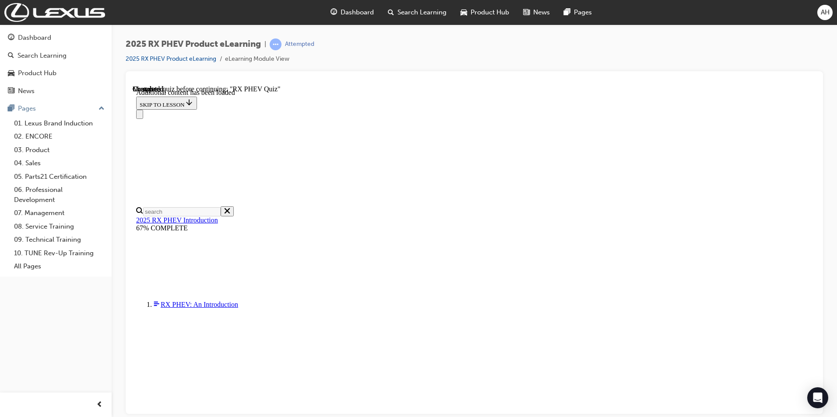
scroll to position [964, 0]
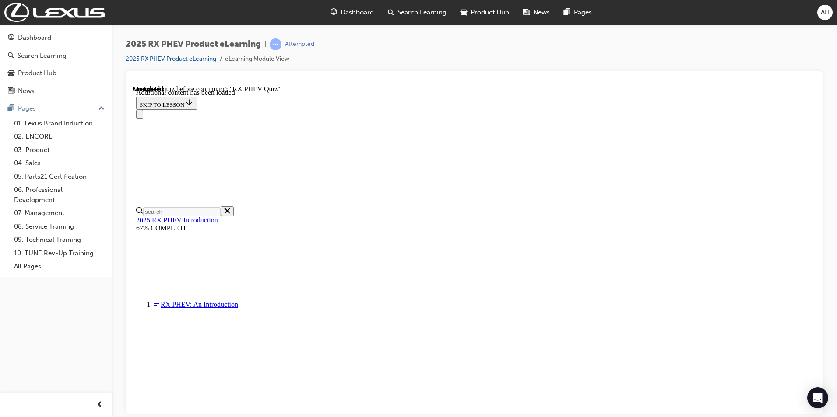
radio input "true"
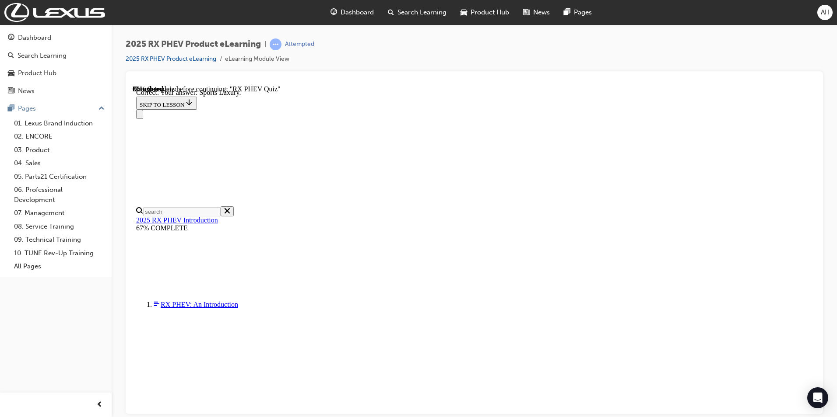
radio input "true"
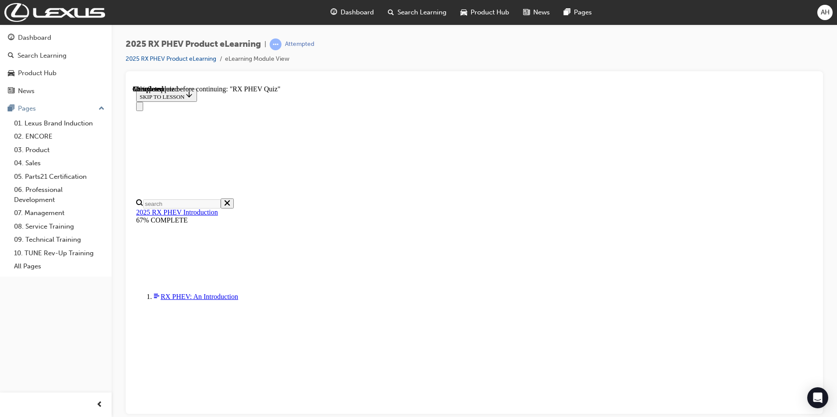
scroll to position [71, 0]
radio input "true"
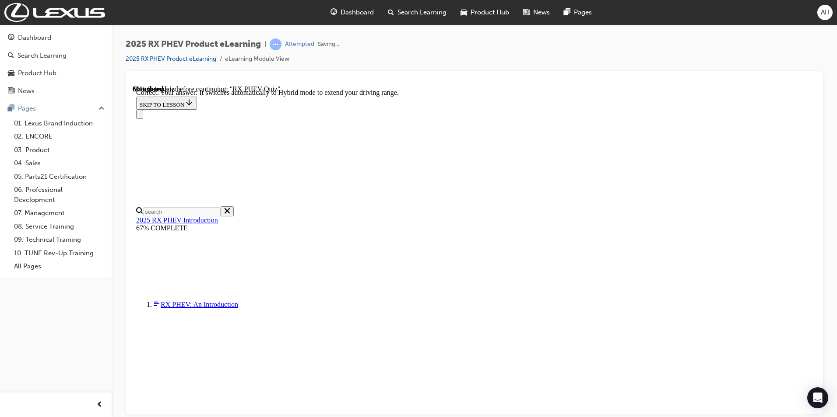
scroll to position [108, 0]
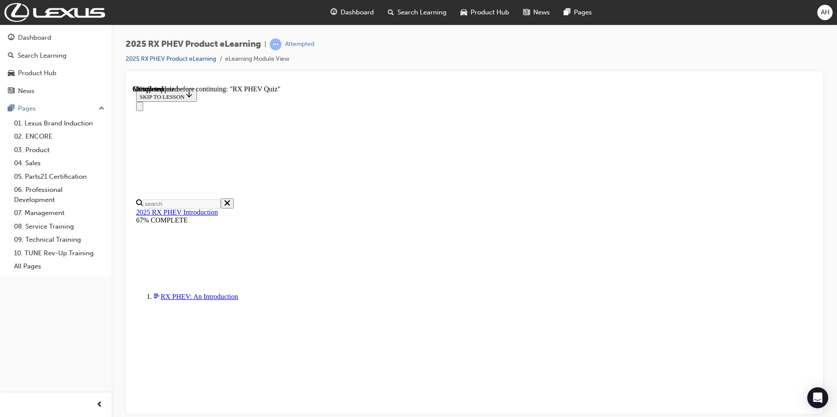
scroll to position [91, 0]
radio input "true"
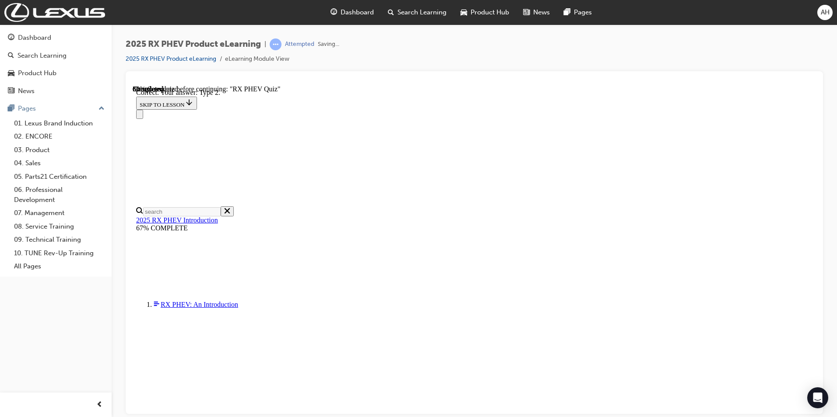
scroll to position [143, 0]
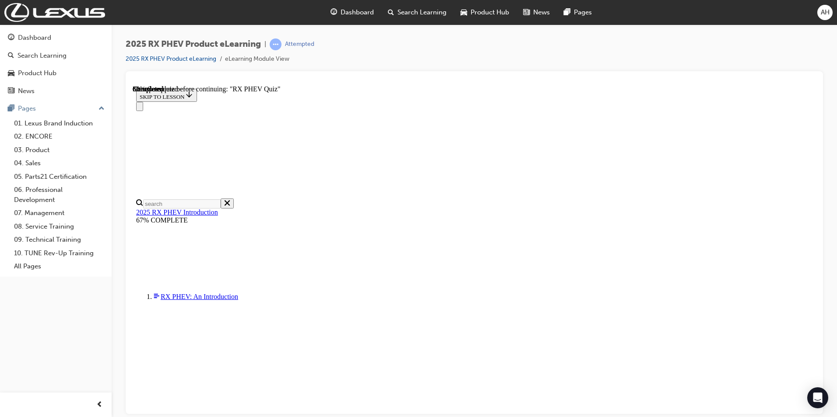
radio input "true"
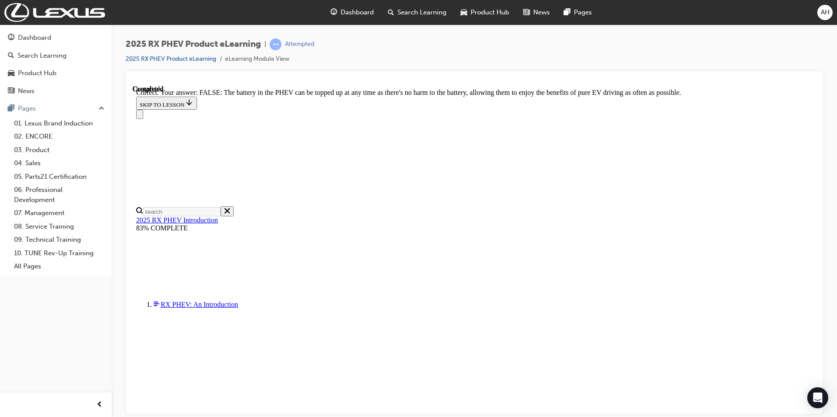
scroll to position [81, 0]
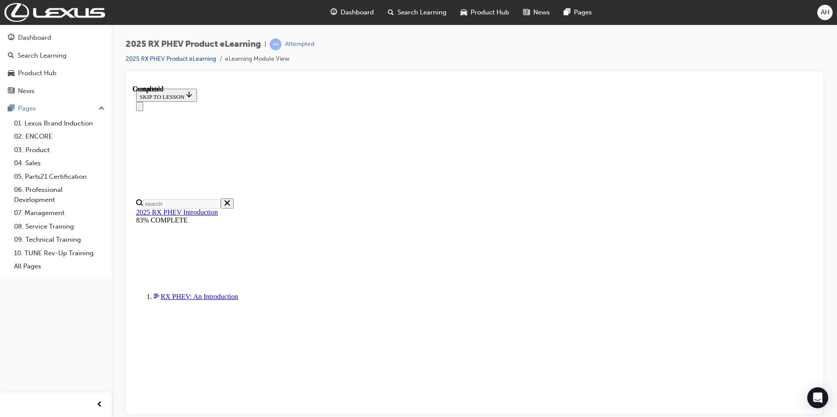
scroll to position [152, 0]
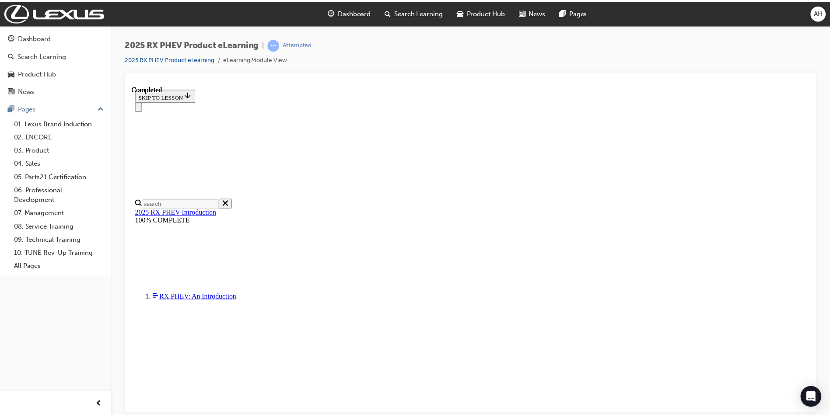
scroll to position [256, 0]
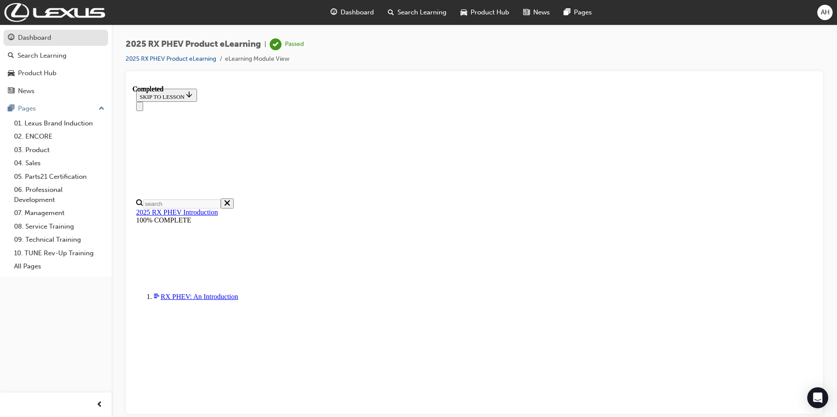
click at [39, 37] on div "Dashboard" at bounding box center [34, 38] width 33 height 10
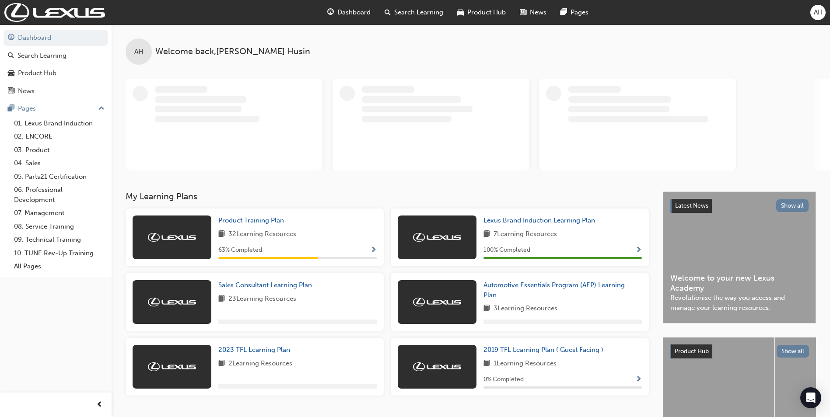
click at [375, 250] on span "Show Progress" at bounding box center [373, 251] width 7 height 8
